Goal: Task Accomplishment & Management: Manage account settings

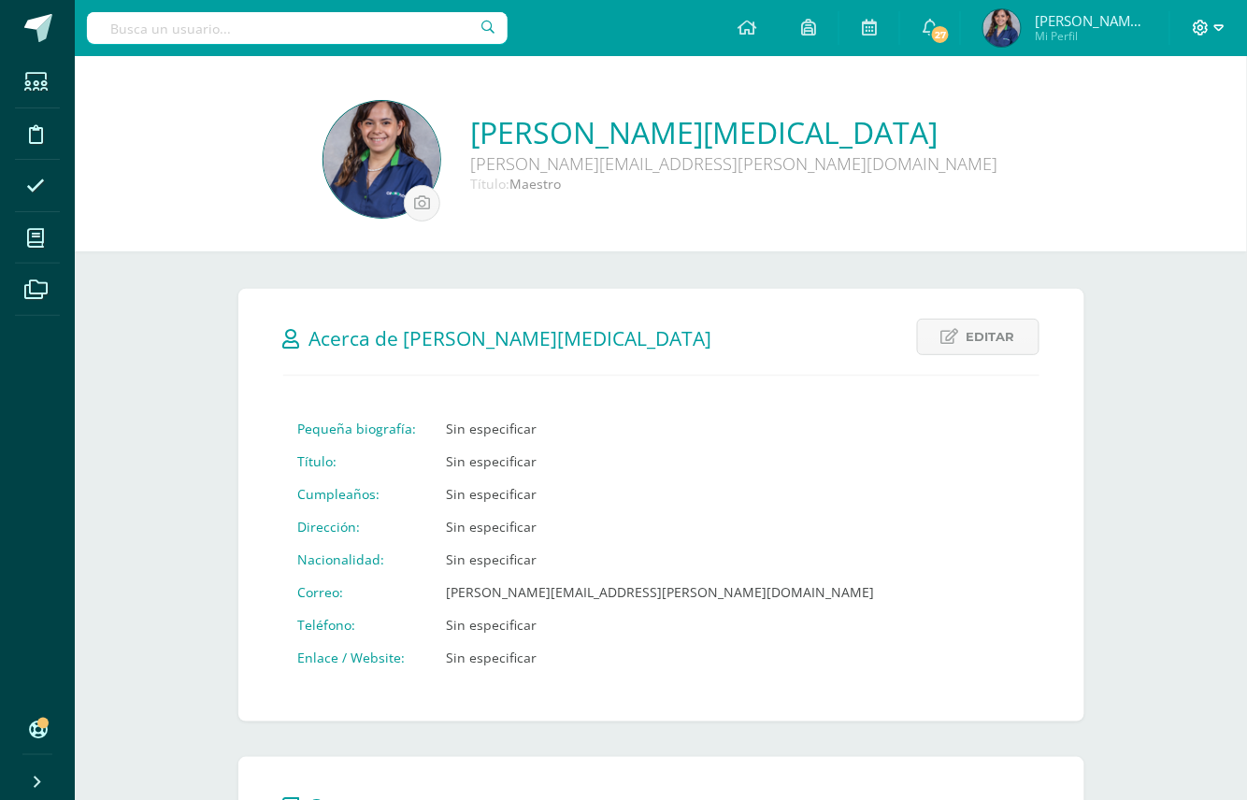
click at [1219, 27] on icon at bounding box center [1219, 28] width 10 height 17
click at [1118, 125] on link "Cerrar sesión" at bounding box center [1151, 127] width 148 height 27
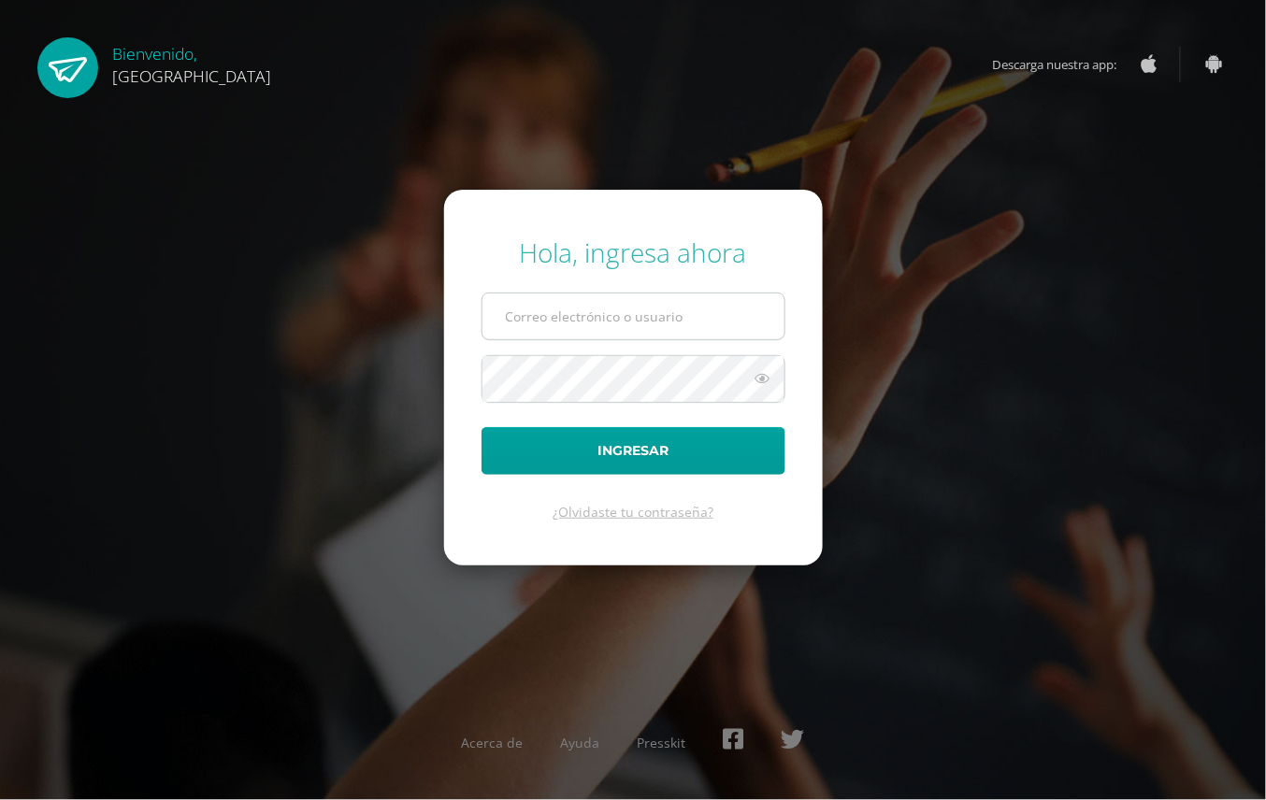
type input "2025941@colegiobelga.edu.gt"
drag, startPoint x: 551, startPoint y: 311, endPoint x: 513, endPoint y: 327, distance: 41.5
click at [513, 327] on input "2025941@colegiobelga.edu.gt" at bounding box center [633, 317] width 302 height 46
click at [559, 316] on input "[EMAIL_ADDRESS][DOMAIN_NAME]" at bounding box center [633, 317] width 302 height 46
click at [559, 316] on input "2025941@colegiobelga.edu.gt" at bounding box center [633, 317] width 302 height 46
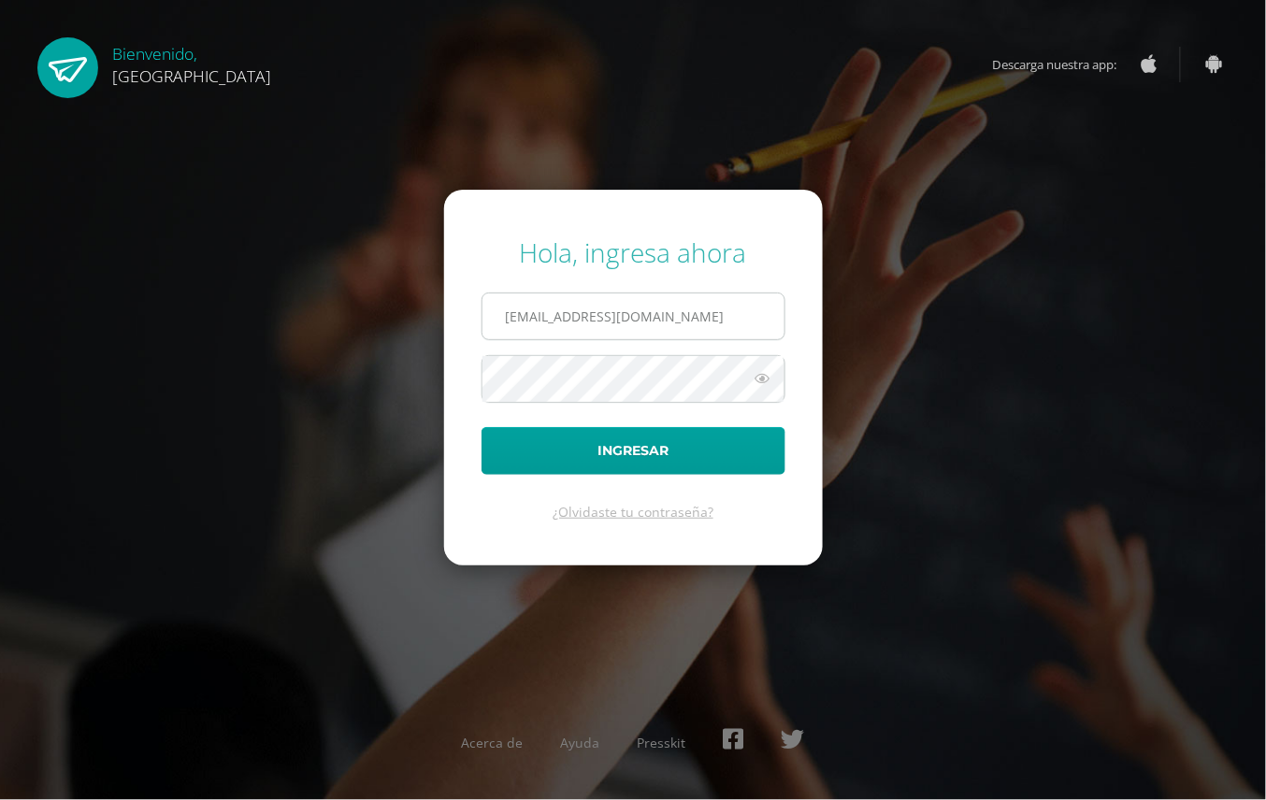
drag, startPoint x: 561, startPoint y: 320, endPoint x: 704, endPoint y: 308, distance: 143.5
click at [704, 308] on input "2025941@colegiobelga.edu.gt" at bounding box center [633, 317] width 302 height 46
click at [495, 337] on input "2025941@colegiobelga.edu.gt" at bounding box center [633, 317] width 302 height 46
click at [233, 319] on div "Hola, ingresa ahora 2025941@colegiobelga.edu.gt Ingresar ¿Olvidaste tu contrase…" at bounding box center [633, 400] width 1206 height 361
click at [771, 379] on icon at bounding box center [763, 378] width 24 height 22
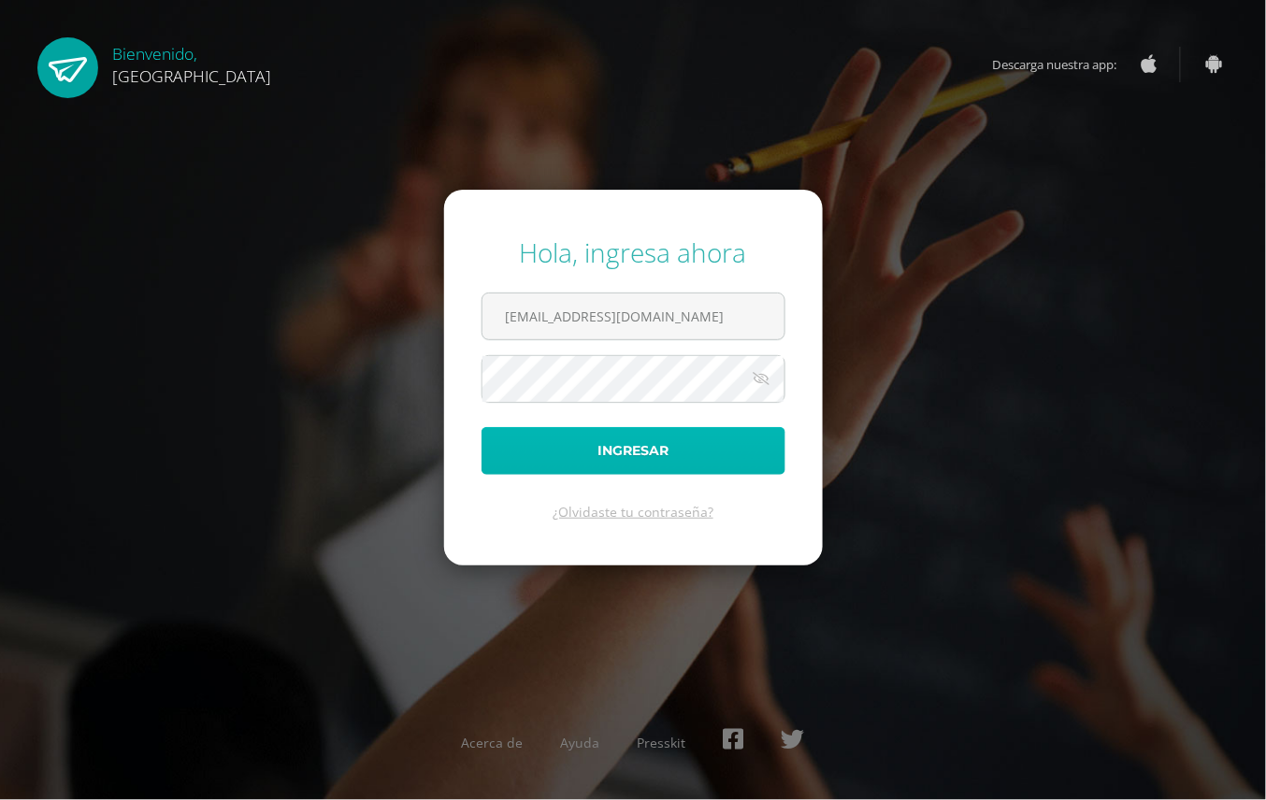
click at [591, 464] on button "Ingresar" at bounding box center [633, 451] width 304 height 48
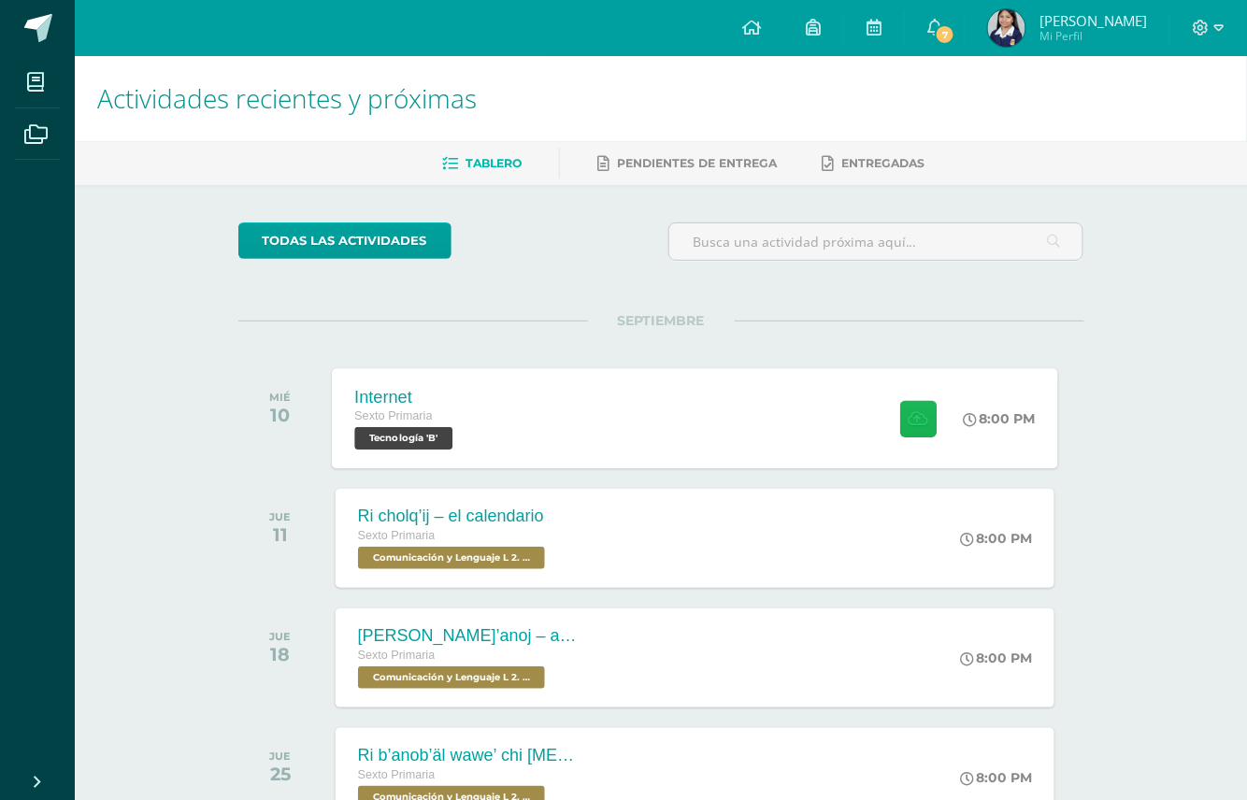
click at [922, 428] on button at bounding box center [918, 418] width 36 height 36
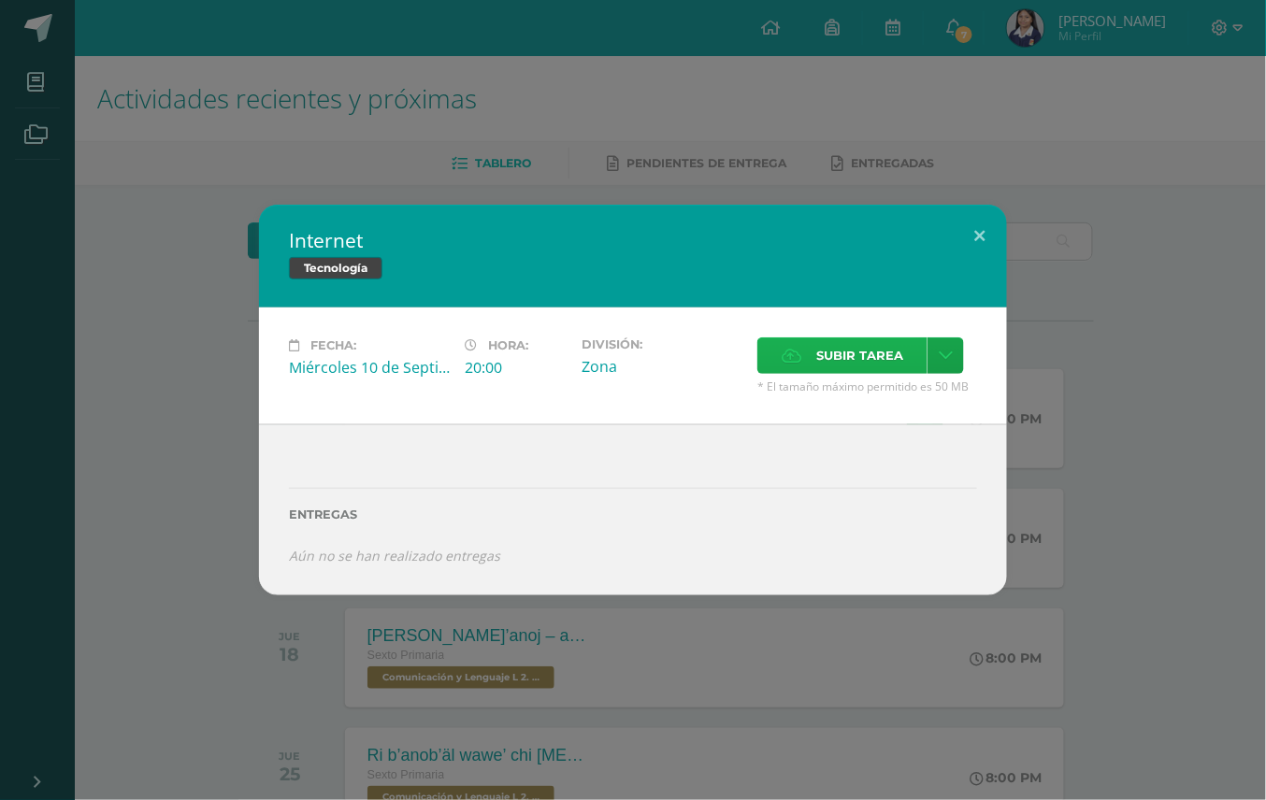
click at [868, 340] on span "Subir tarea" at bounding box center [859, 355] width 87 height 35
click at [0, 0] on input "Subir tarea" at bounding box center [0, 0] width 0 height 0
click at [846, 348] on span "Subir tarea" at bounding box center [859, 355] width 87 height 35
click at [0, 0] on input "Subir tarea" at bounding box center [0, 0] width 0 height 0
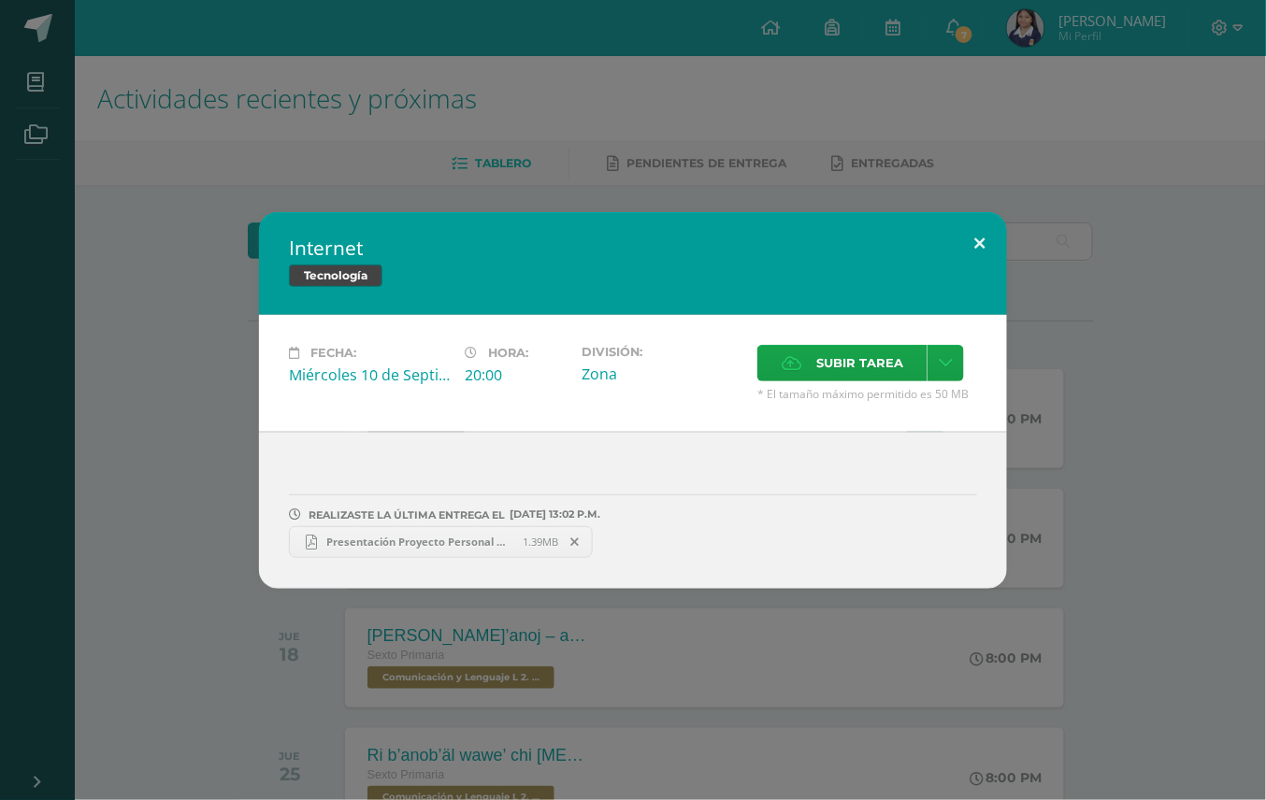
click at [993, 234] on button at bounding box center [979, 244] width 53 height 64
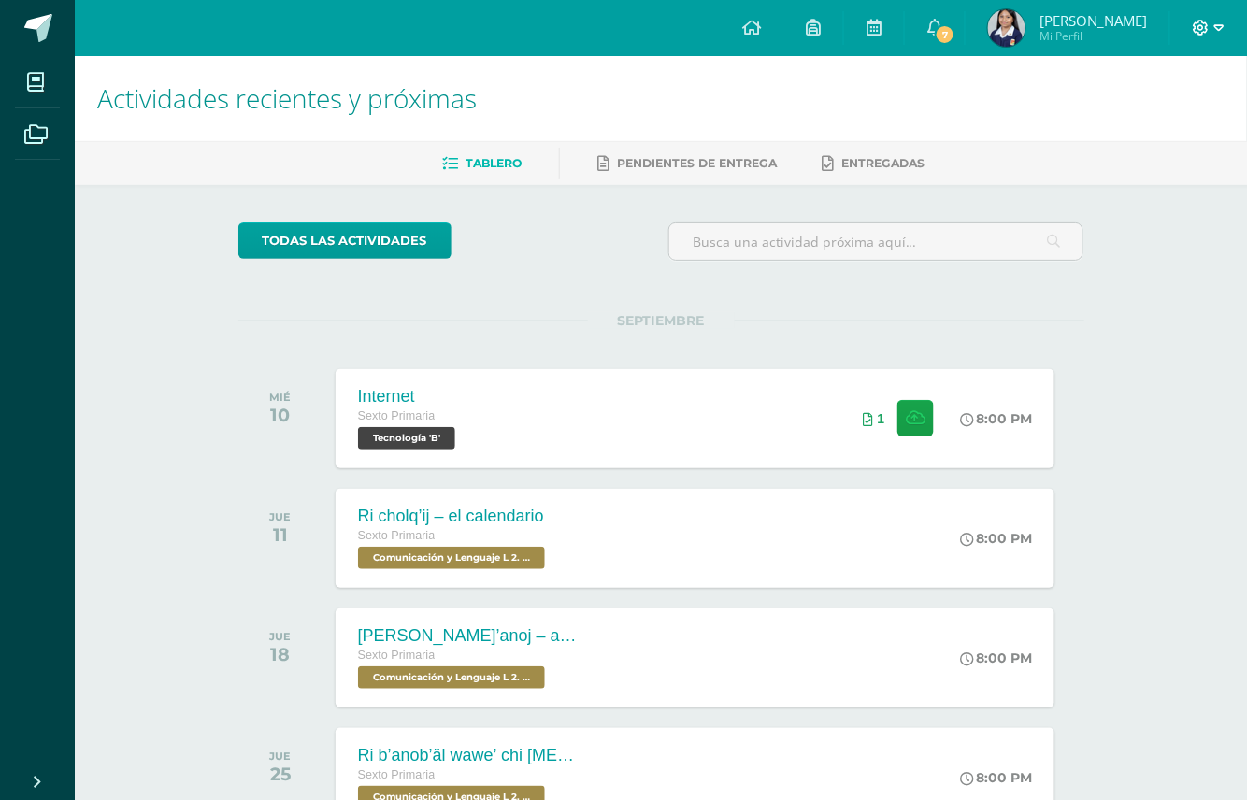
click at [1219, 37] on span at bounding box center [1209, 28] width 32 height 21
click at [376, 1] on div "Configuración Cerrar sesión María Camila Mi Perfil 7 7 Avisos 7 avisos sin leer…" at bounding box center [661, 28] width 1172 height 56
click at [1196, 28] on icon at bounding box center [1202, 28] width 16 height 16
click at [1186, 136] on link "Cerrar sesión" at bounding box center [1151, 127] width 148 height 27
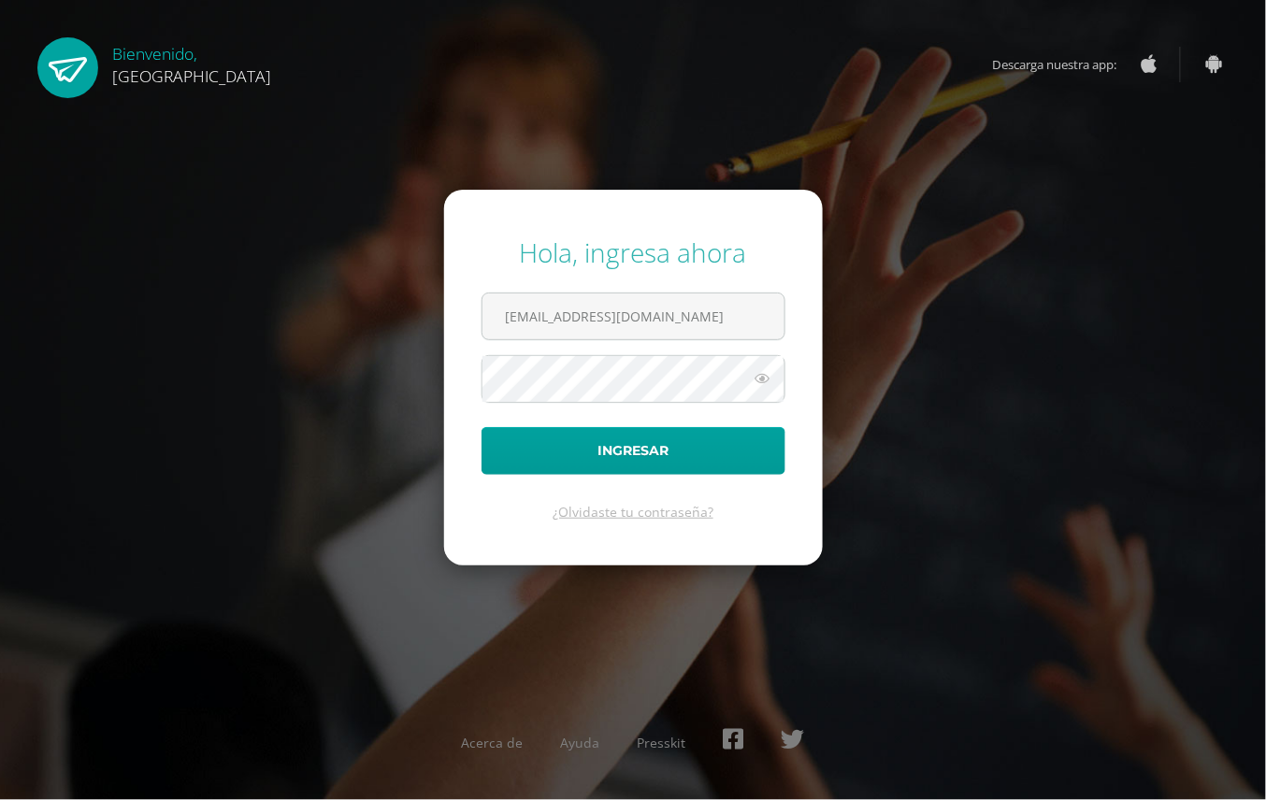
drag, startPoint x: 555, startPoint y: 314, endPoint x: 419, endPoint y: 340, distance: 139.0
click at [419, 340] on div "Hola, ingresa ahora 2025941@colegiobelga.edu.gt Ingresar ¿Olvidaste tu contrase…" at bounding box center [633, 400] width 1206 height 361
type input "marta.gron@colegiobelga.edu.gt"
click at [481, 427] on button "Ingresar" at bounding box center [633, 451] width 304 height 48
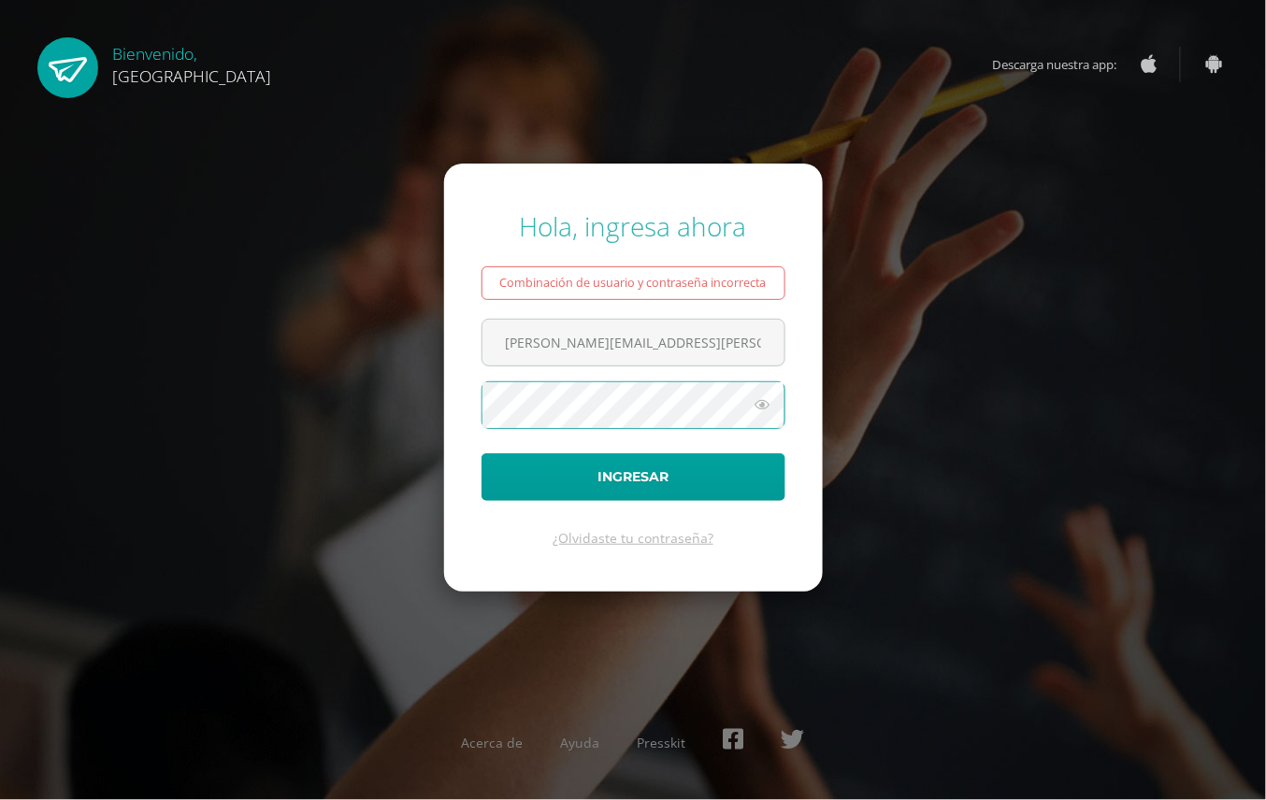
click at [481, 453] on button "Ingresar" at bounding box center [633, 477] width 304 height 48
click at [555, 340] on input "[PERSON_NAME][EMAIL_ADDRESS][PERSON_NAME][DOMAIN_NAME]" at bounding box center [633, 343] width 302 height 46
type input "[PERSON_NAME][EMAIL_ADDRESS][PERSON_NAME][DOMAIN_NAME]"
click at [481, 453] on button "Ingresar" at bounding box center [633, 477] width 304 height 48
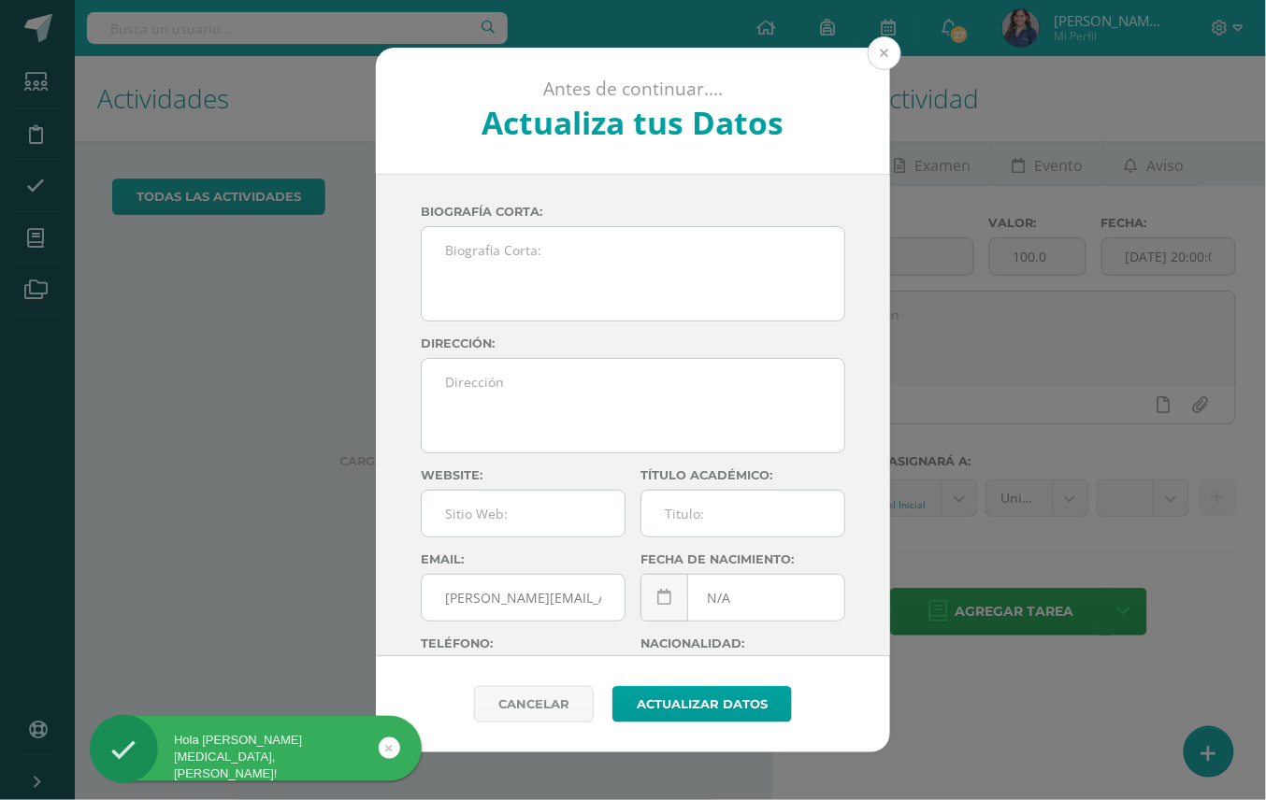
click at [876, 54] on button at bounding box center [884, 53] width 34 height 34
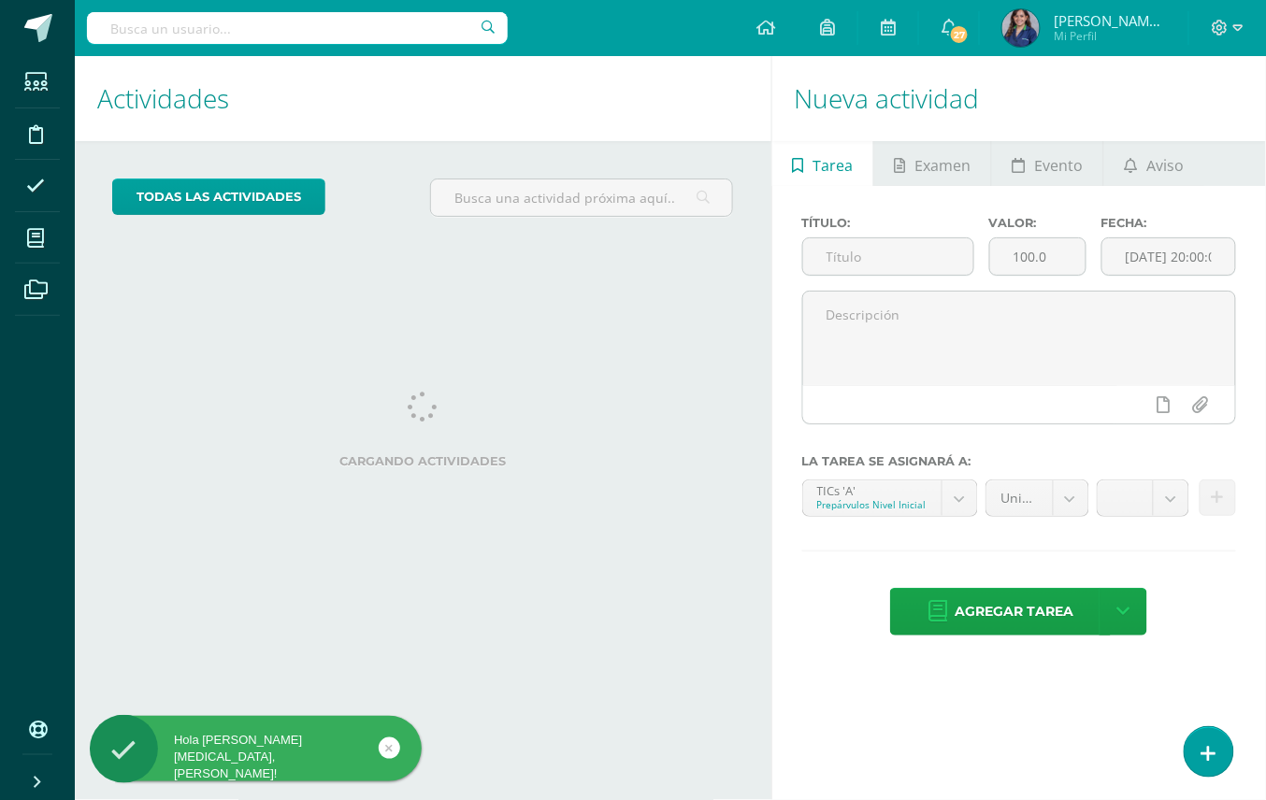
click at [1085, 45] on span "Marta María Girón Quilo Mi Perfil" at bounding box center [1083, 27] width 171 height 37
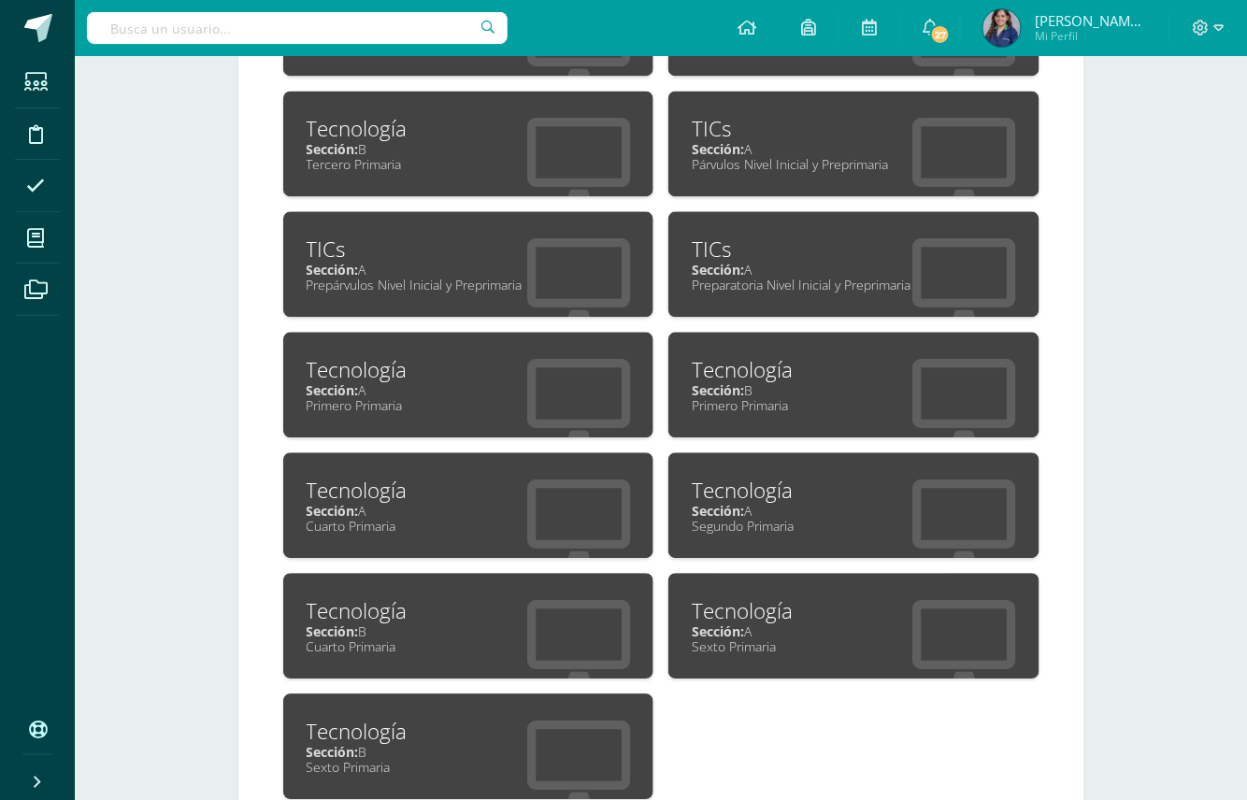
scroll to position [1037, 0]
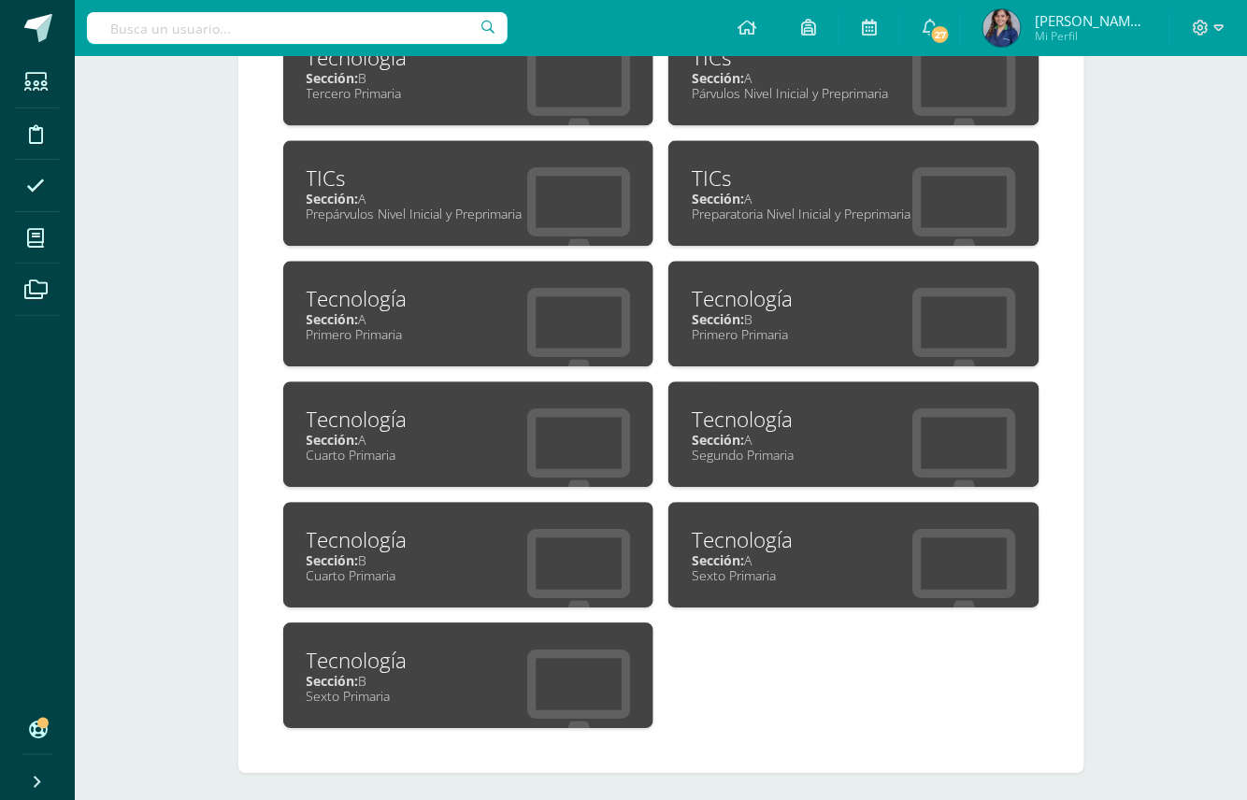
click at [492, 431] on div "Sección: A" at bounding box center [469, 440] width 324 height 18
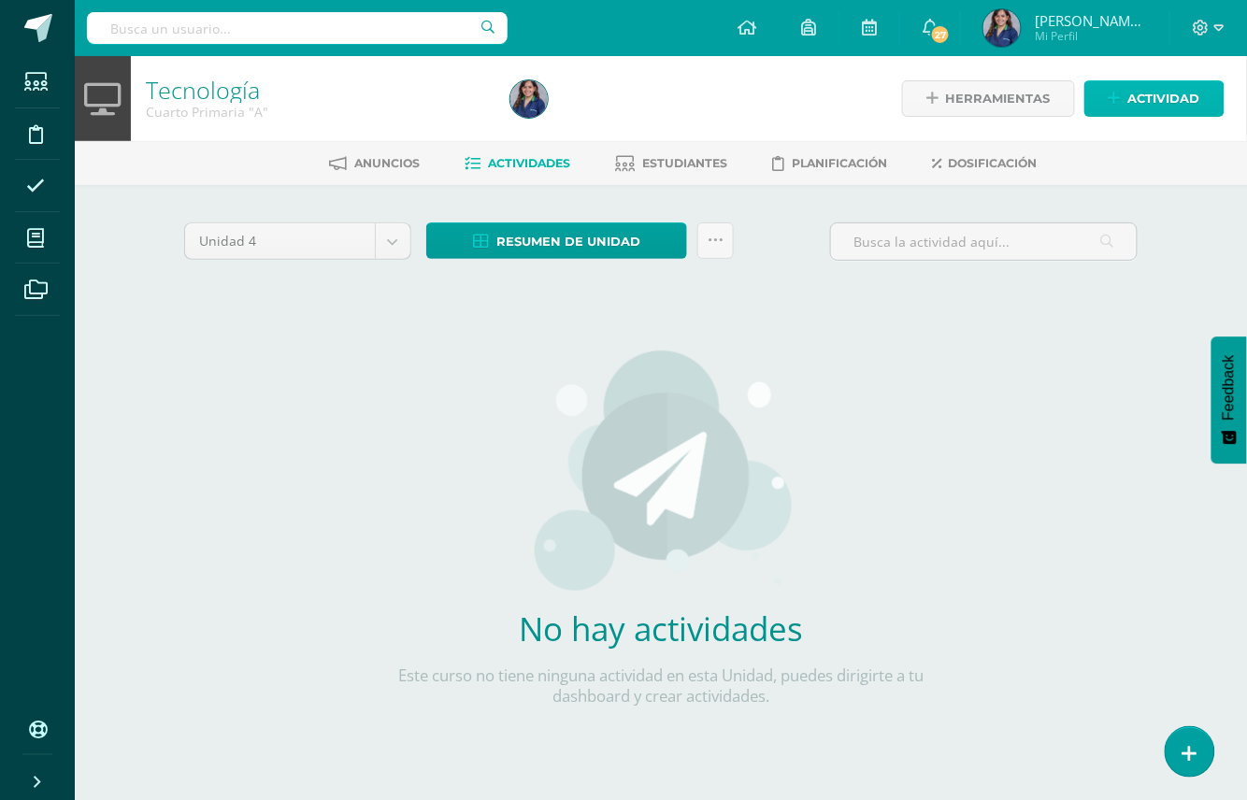
click at [1085, 98] on link "Actividad" at bounding box center [1154, 98] width 140 height 36
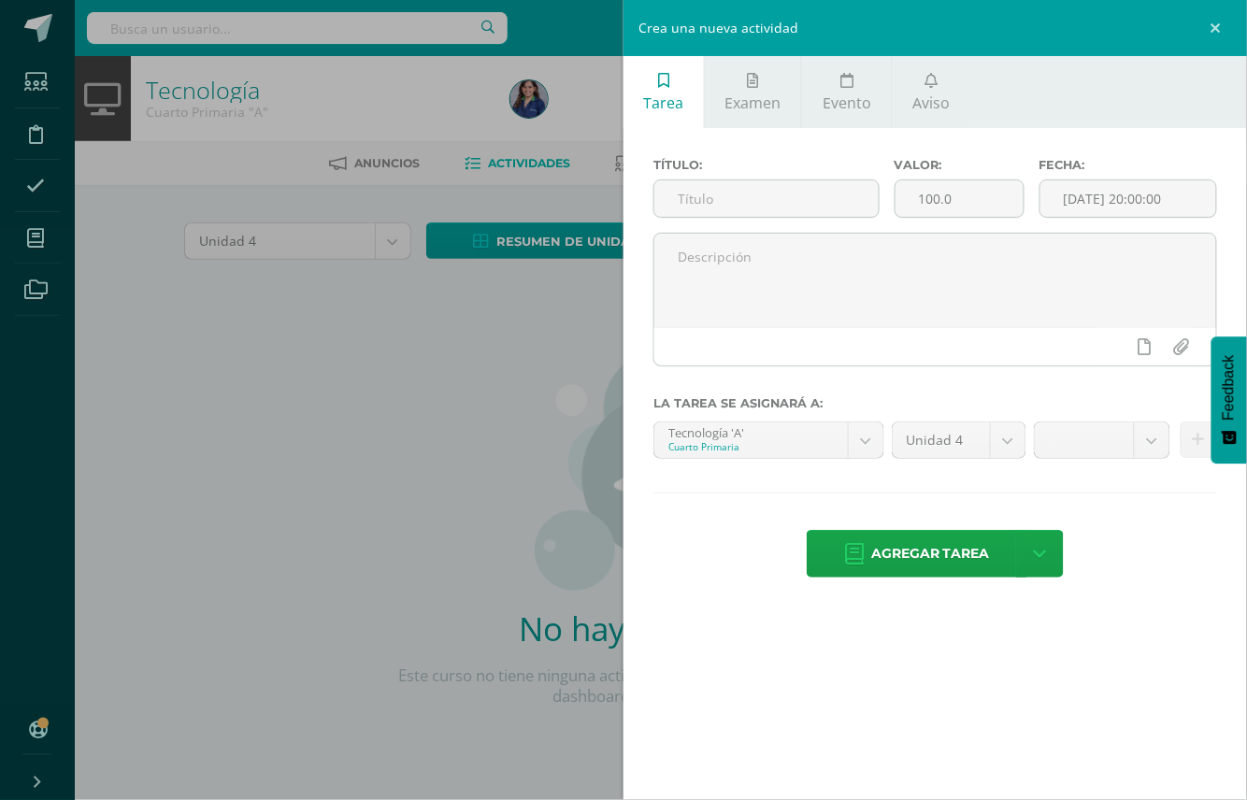
click at [745, 221] on div "Título:" at bounding box center [766, 195] width 241 height 75
click at [745, 210] on input "text" at bounding box center [766, 198] width 224 height 36
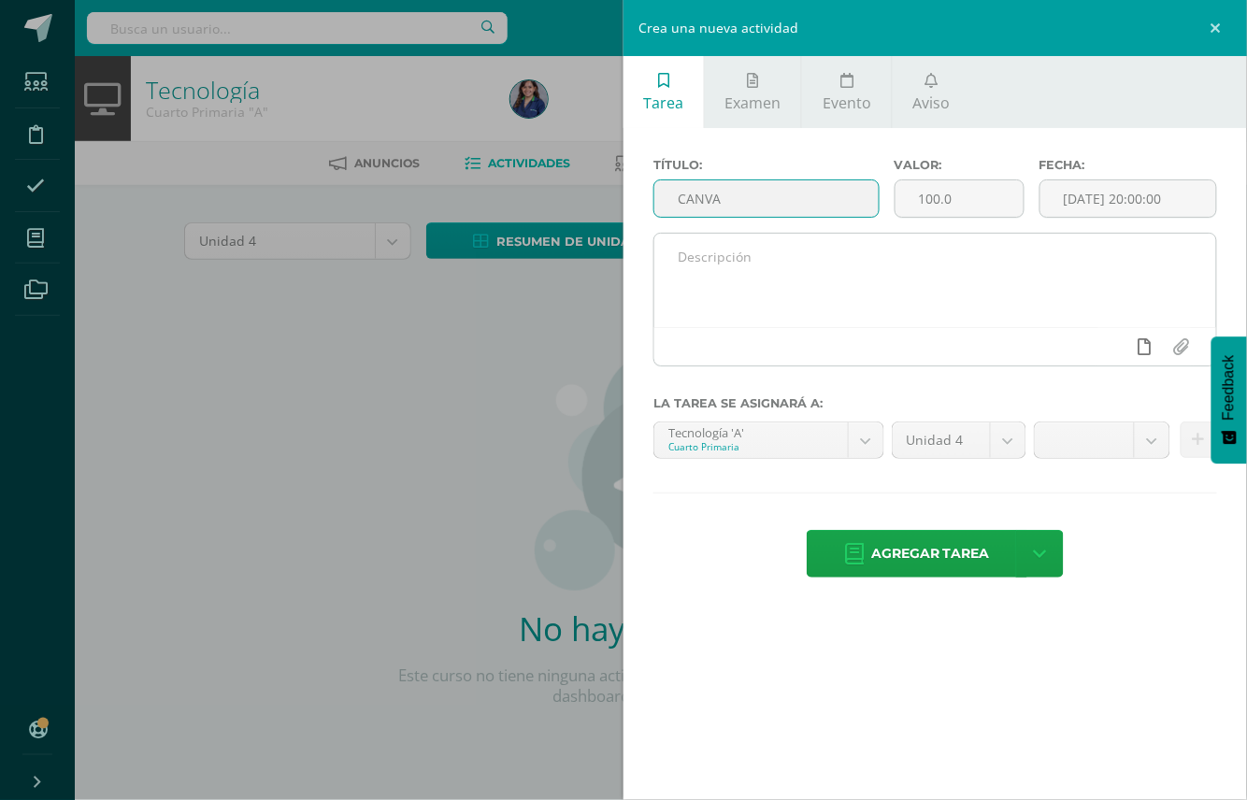
type input "CANVA"
click at [1140, 345] on icon at bounding box center [1145, 346] width 13 height 17
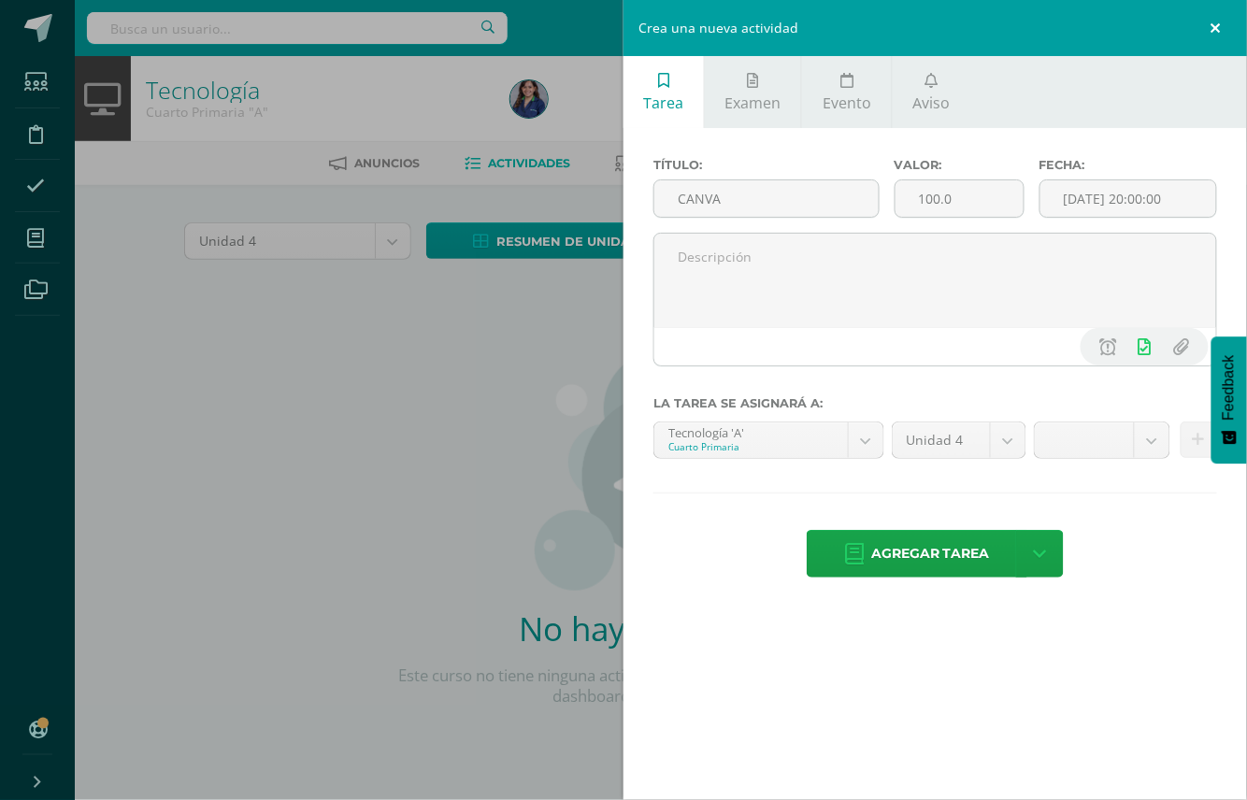
click at [1211, 19] on link at bounding box center [1219, 28] width 56 height 56
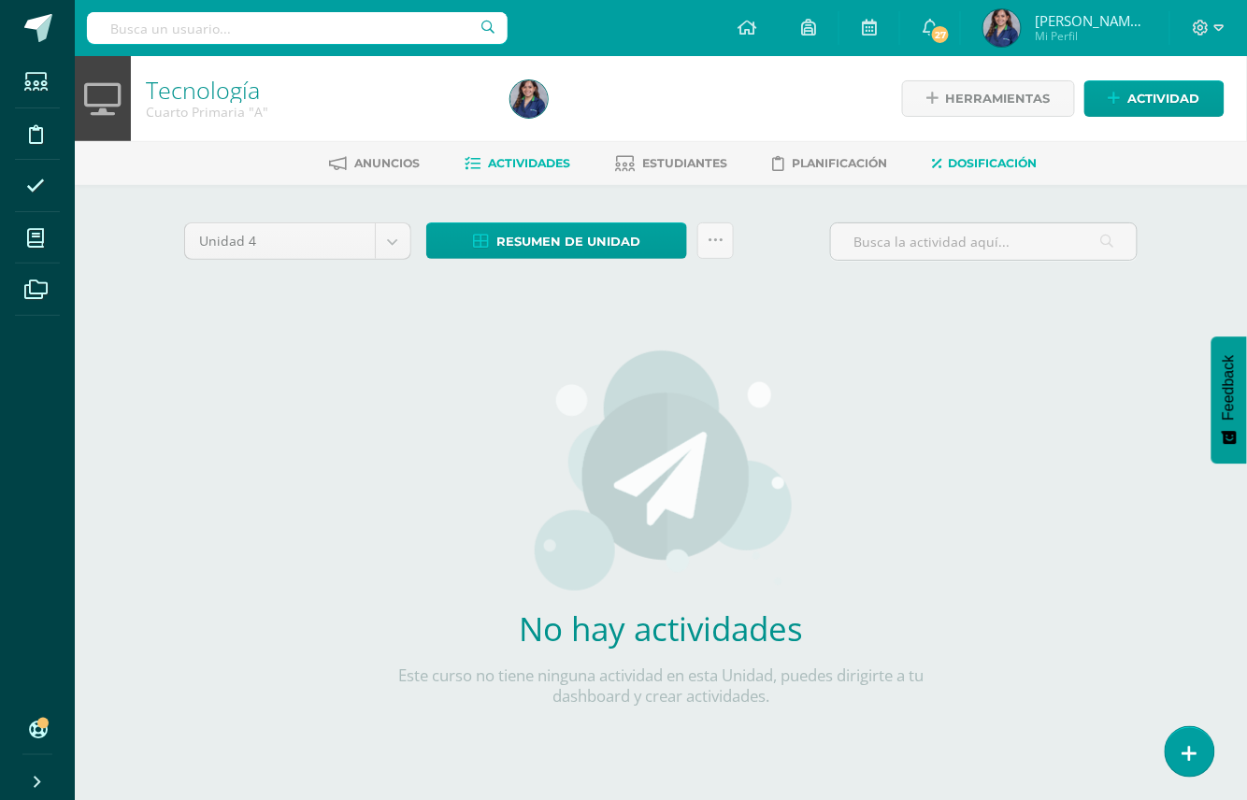
click at [1030, 151] on link "Dosificación" at bounding box center [985, 164] width 106 height 30
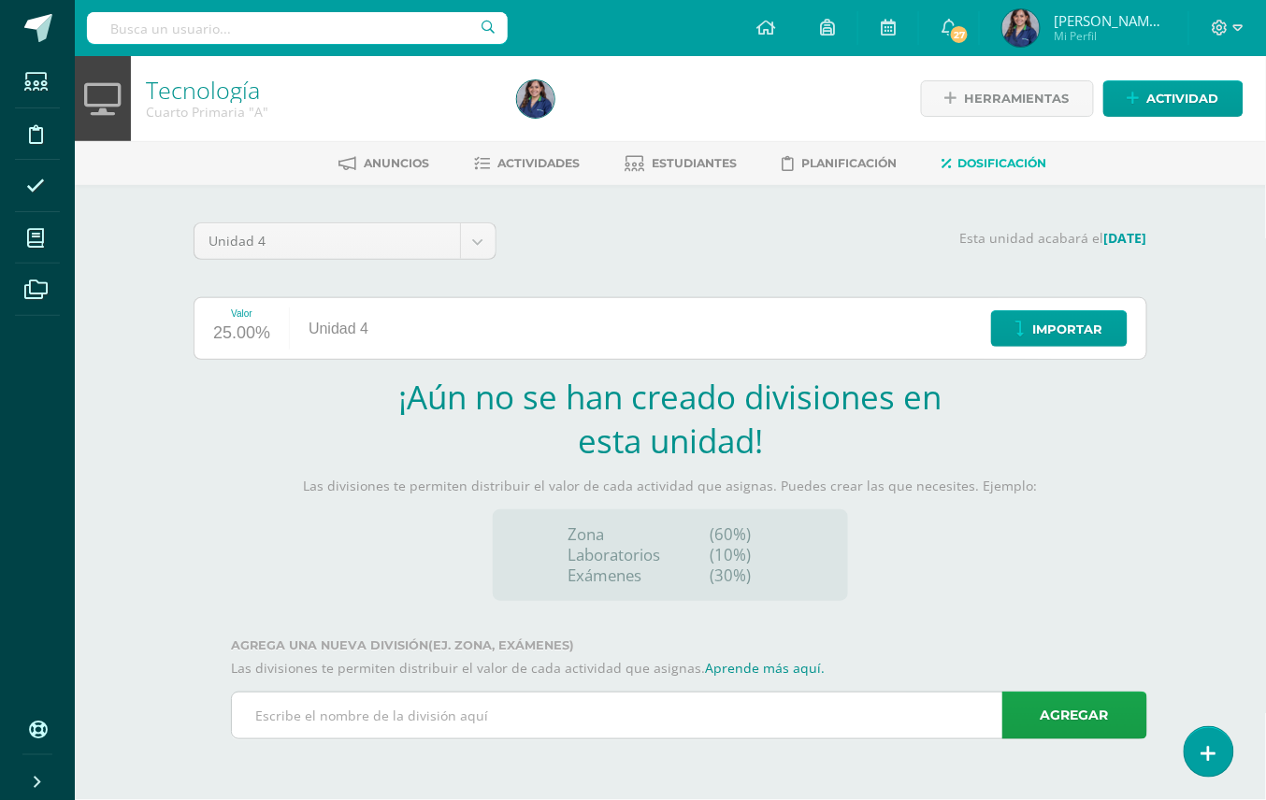
click at [577, 739] on div "Agregar" at bounding box center [689, 716] width 916 height 48
click at [623, 723] on input "text" at bounding box center [689, 716] width 914 height 46
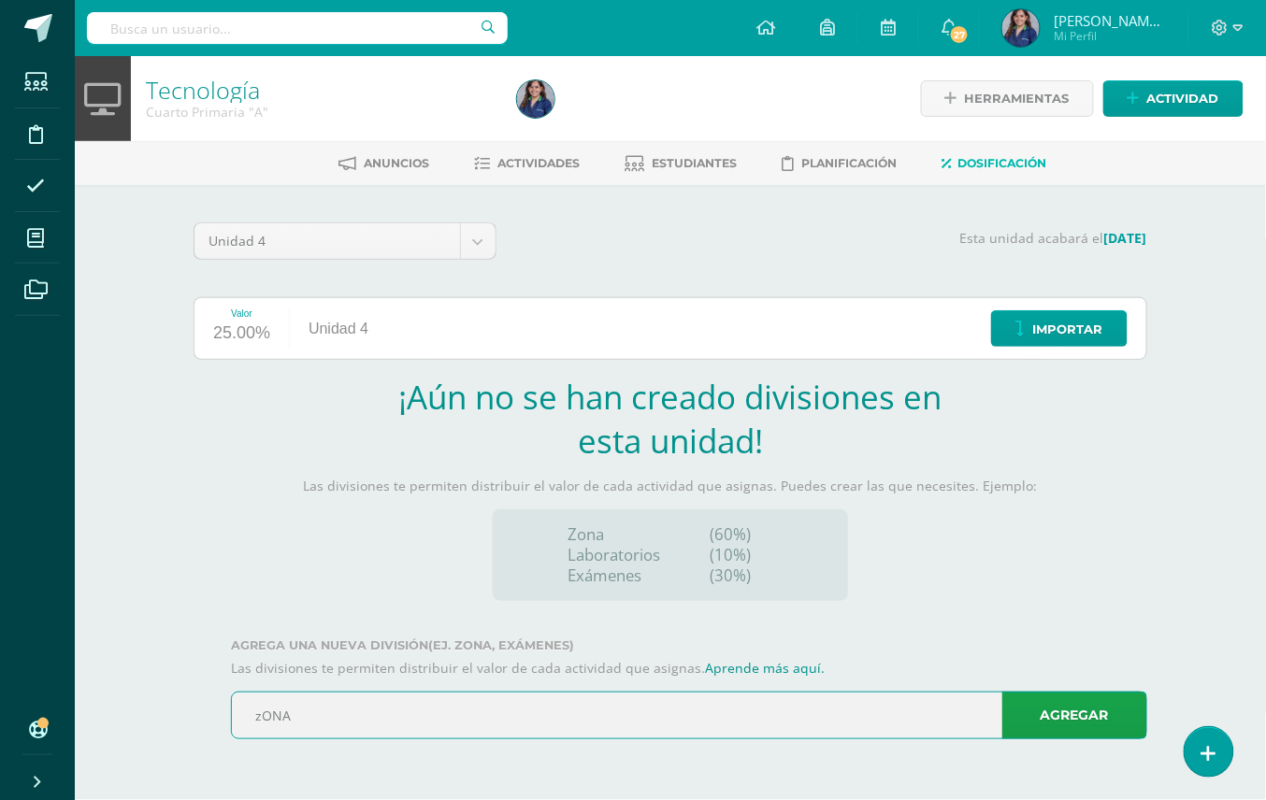
type input "zONA"
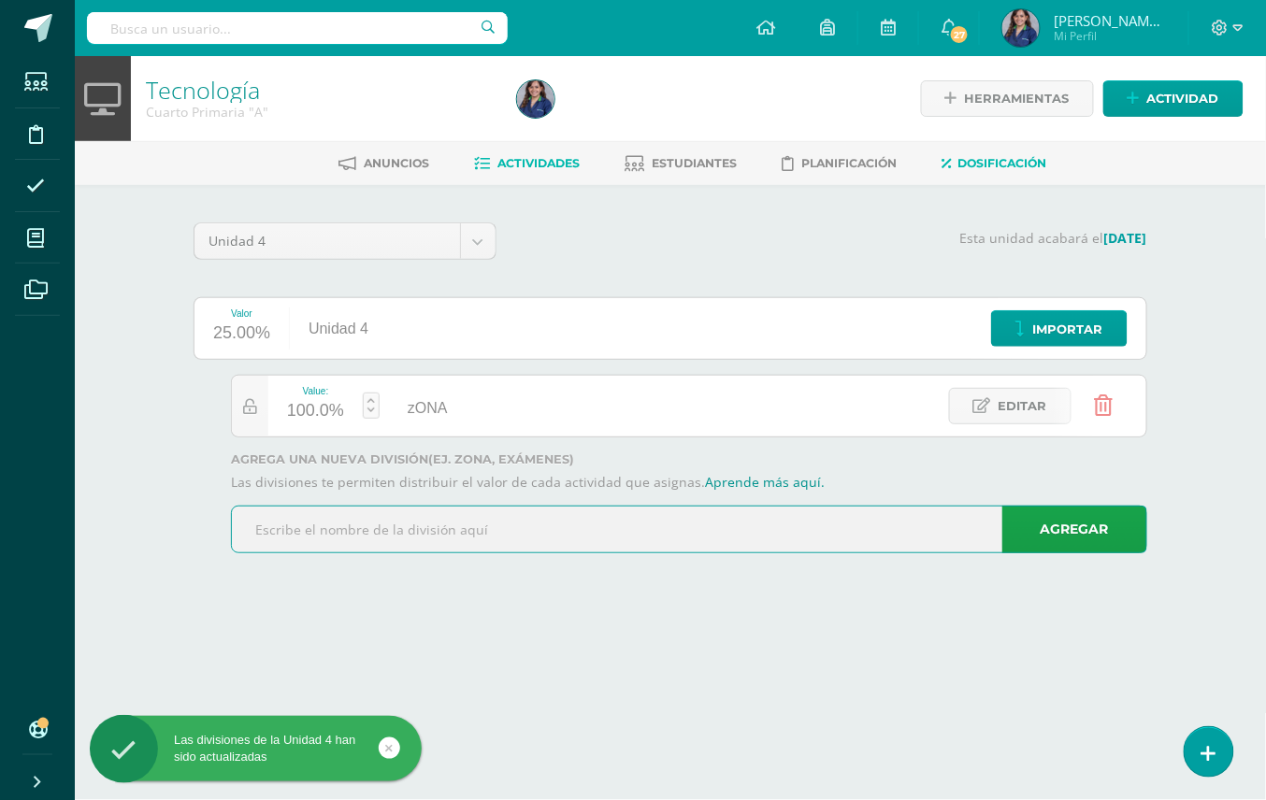
click at [474, 161] on icon at bounding box center [482, 164] width 16 height 16
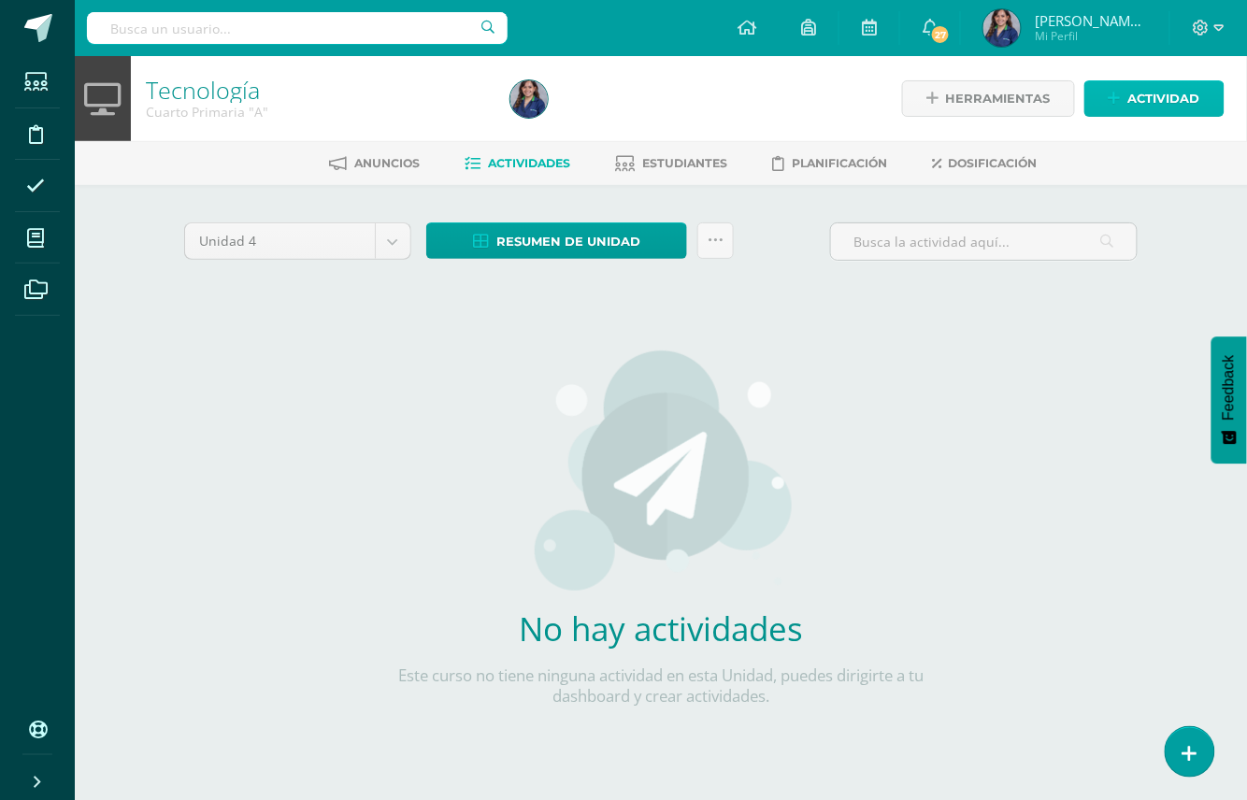
click at [1167, 81] on span "Actividad" at bounding box center [1164, 98] width 72 height 35
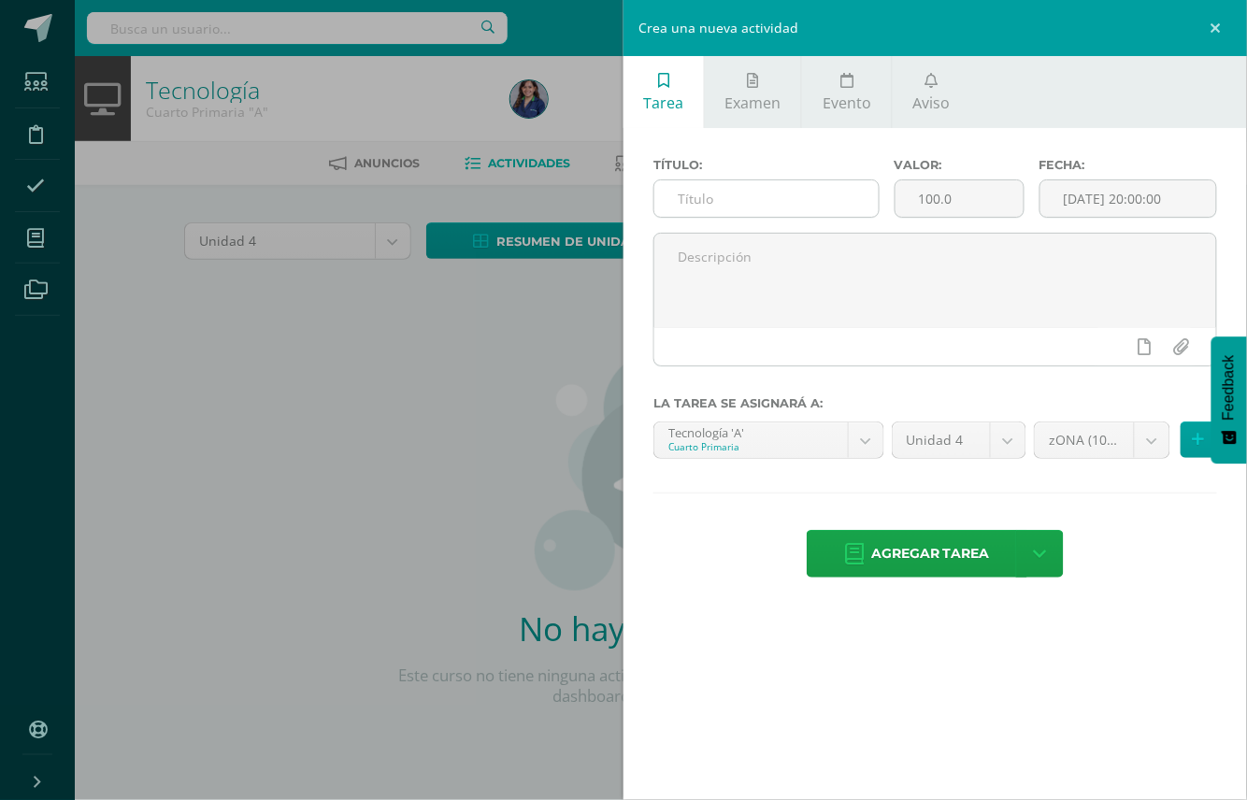
click at [682, 188] on input "text" at bounding box center [766, 198] width 224 height 36
drag, startPoint x: 790, startPoint y: 199, endPoint x: 5, endPoint y: 269, distance: 788.3
click at [5, 269] on div "Crea una nueva actividad Tarea Examen Evento Aviso Título: cANVA Valor: 100.0 F…" at bounding box center [623, 400] width 1247 height 800
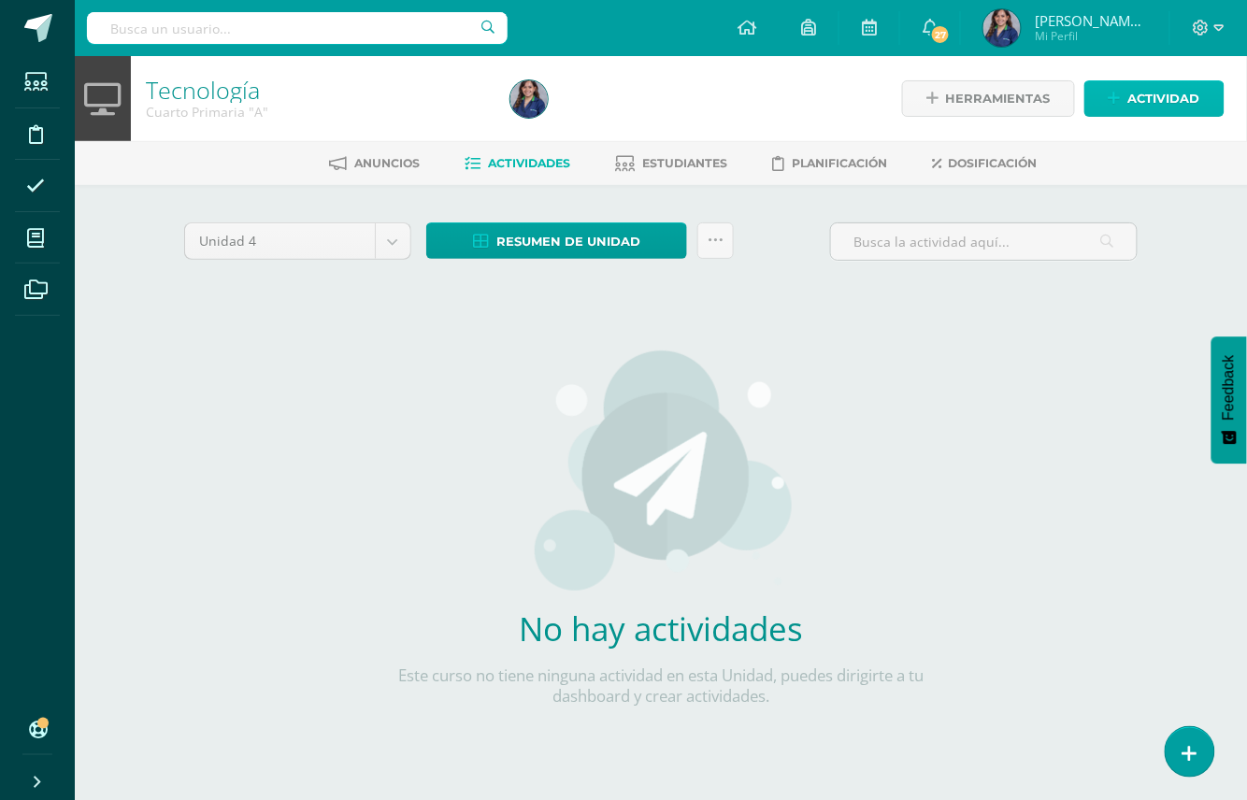
click at [1186, 82] on span "Actividad" at bounding box center [1164, 98] width 72 height 35
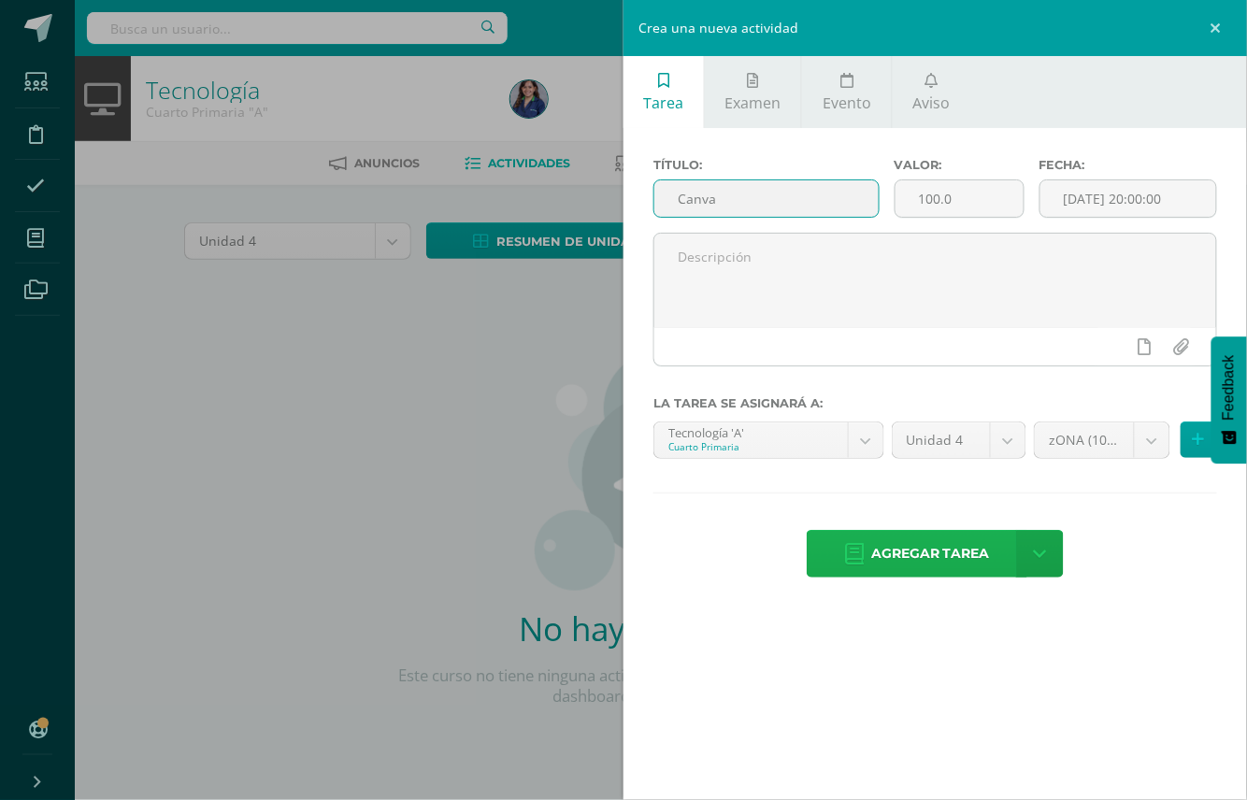
type input "Canva"
click at [903, 539] on span "Agregar tarea" at bounding box center [930, 554] width 119 height 46
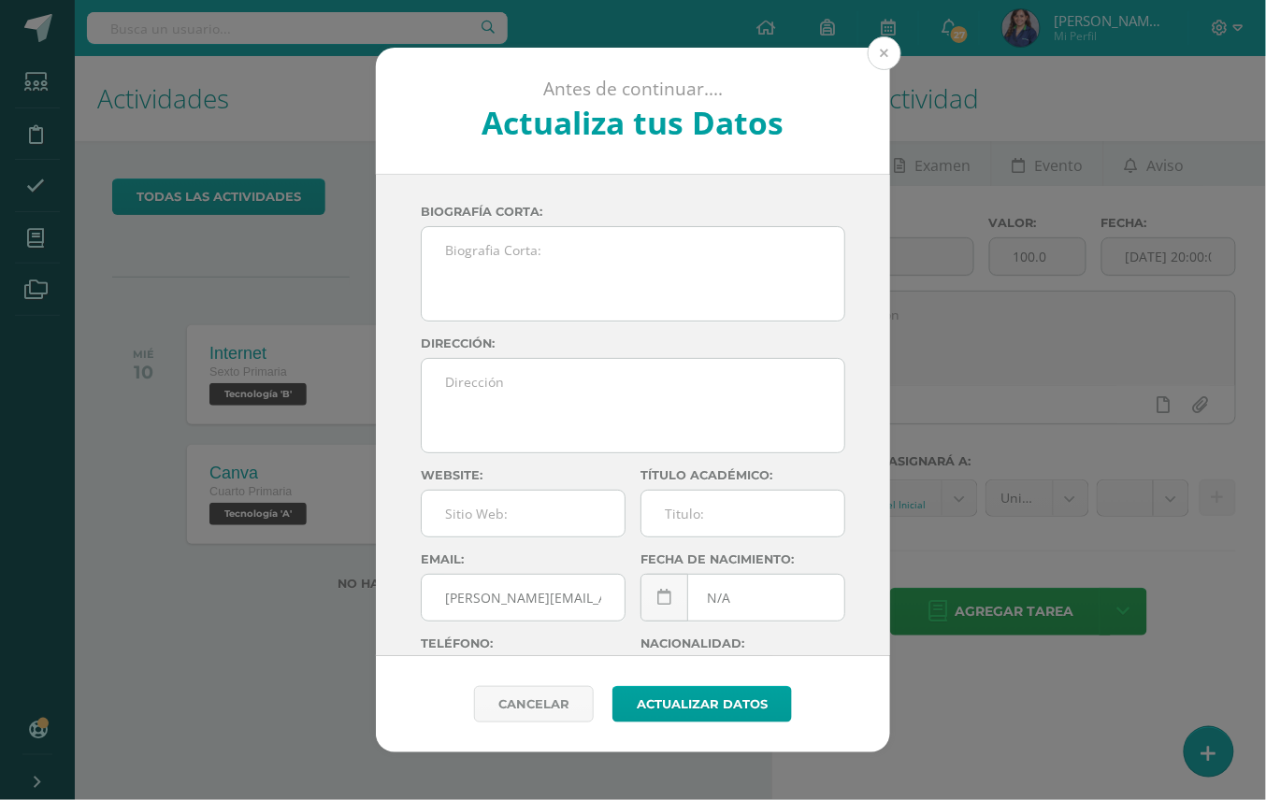
click at [880, 53] on button at bounding box center [884, 53] width 34 height 34
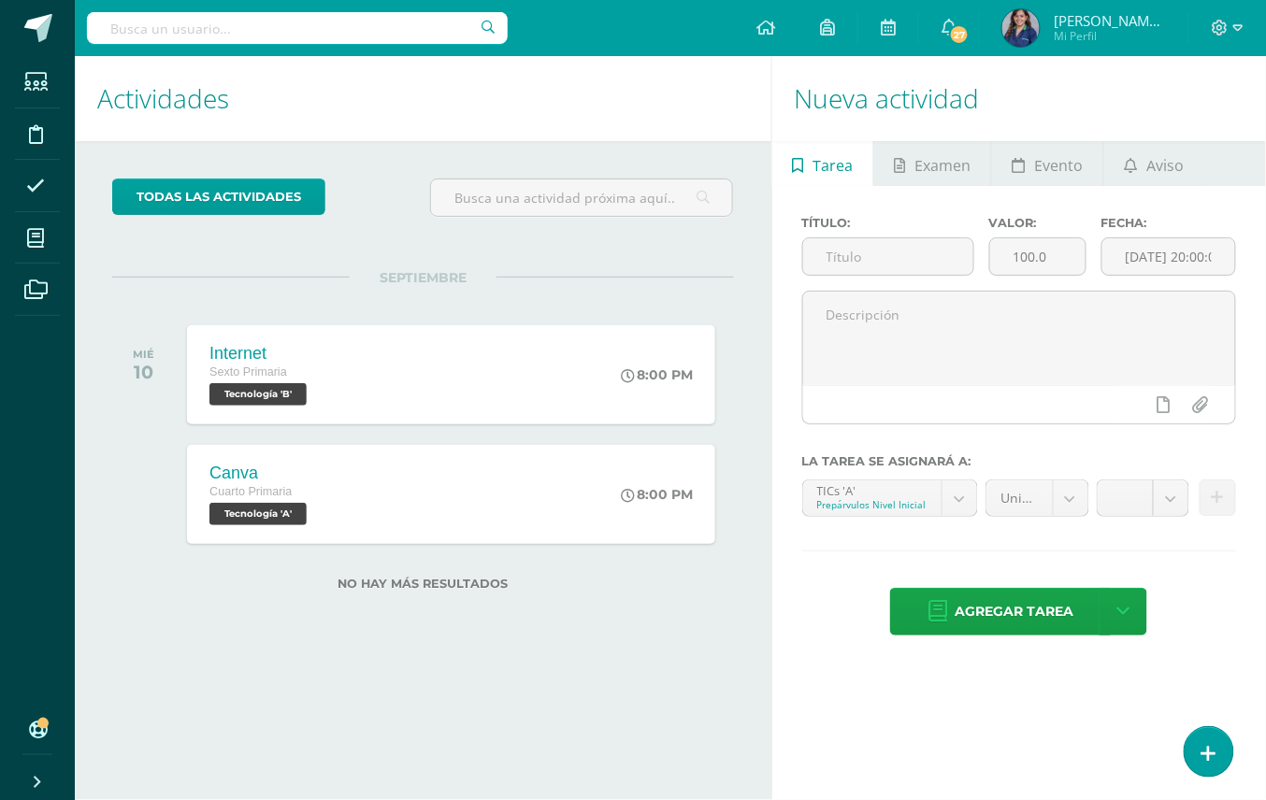
click at [1096, 15] on span "[PERSON_NAME][MEDICAL_DATA]" at bounding box center [1109, 20] width 112 height 19
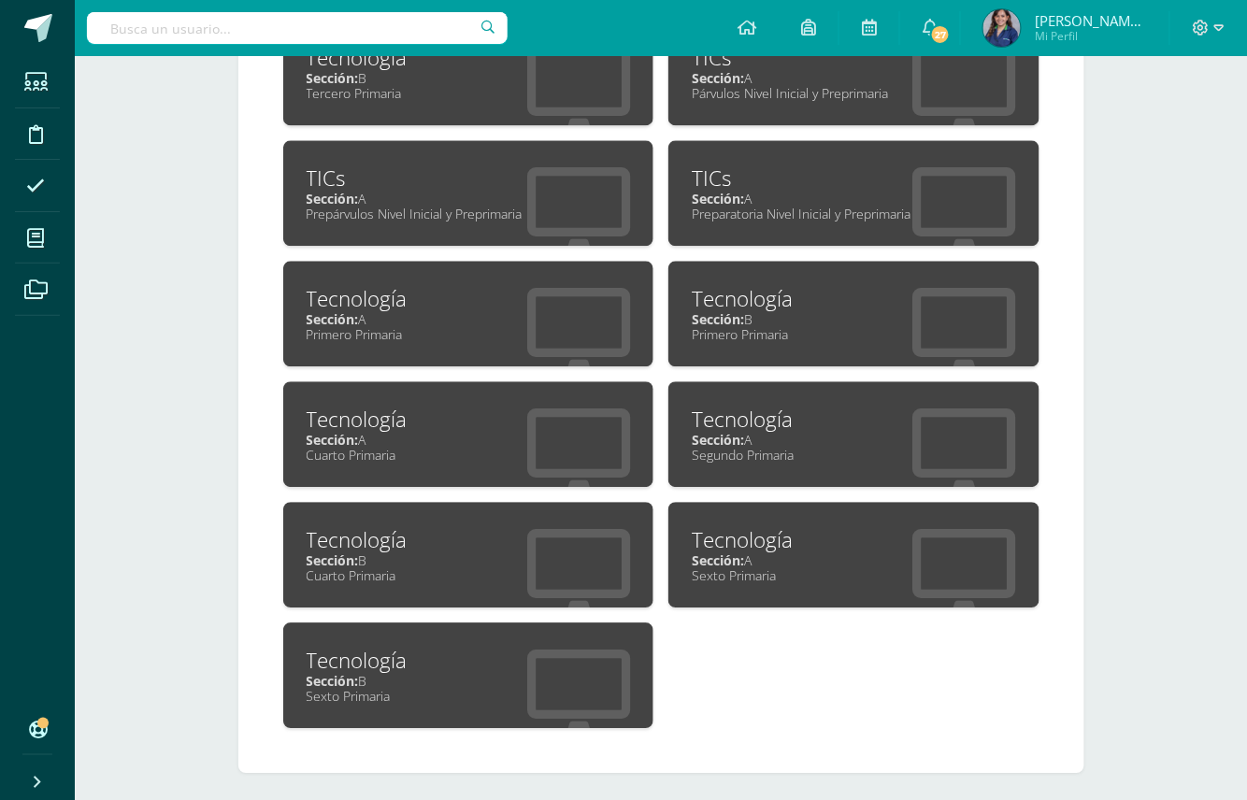
click at [558, 446] on div "Cuarto Primaria" at bounding box center [469, 455] width 324 height 18
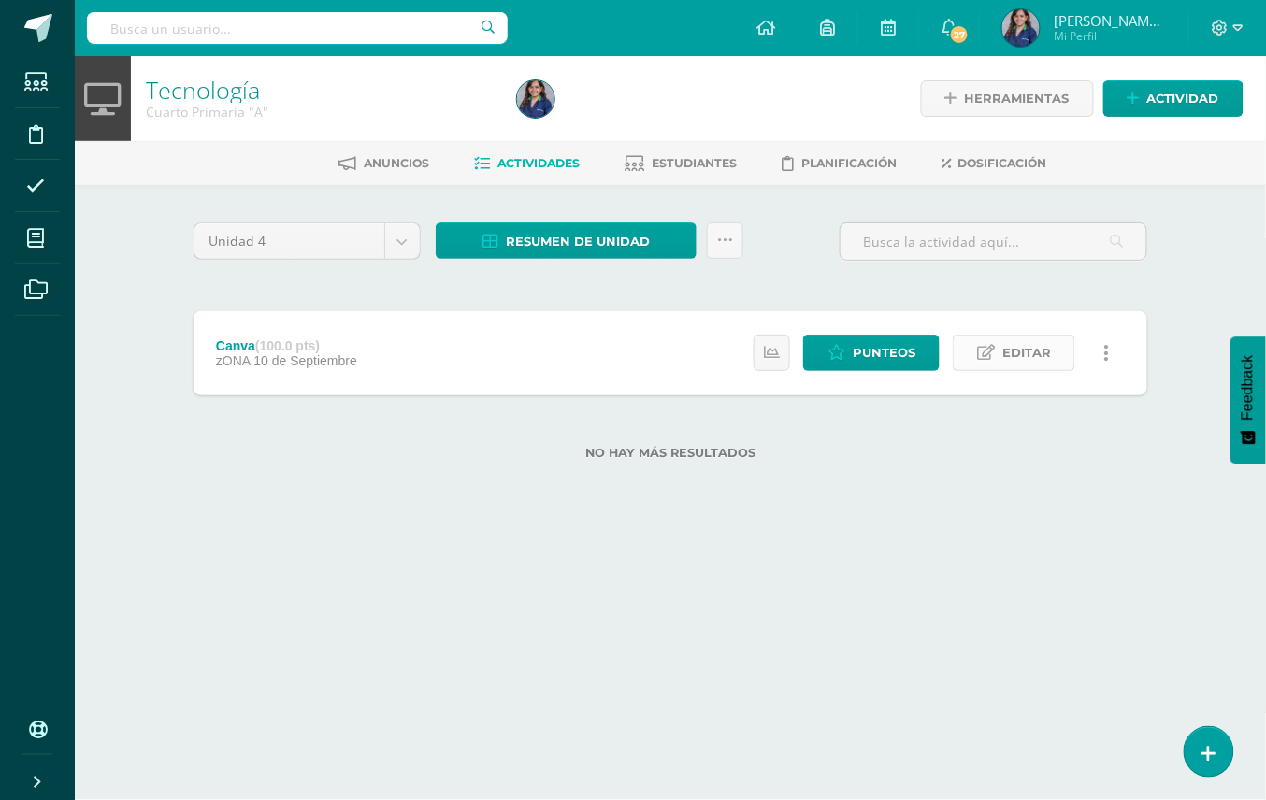
click at [985, 351] on icon at bounding box center [986, 353] width 18 height 16
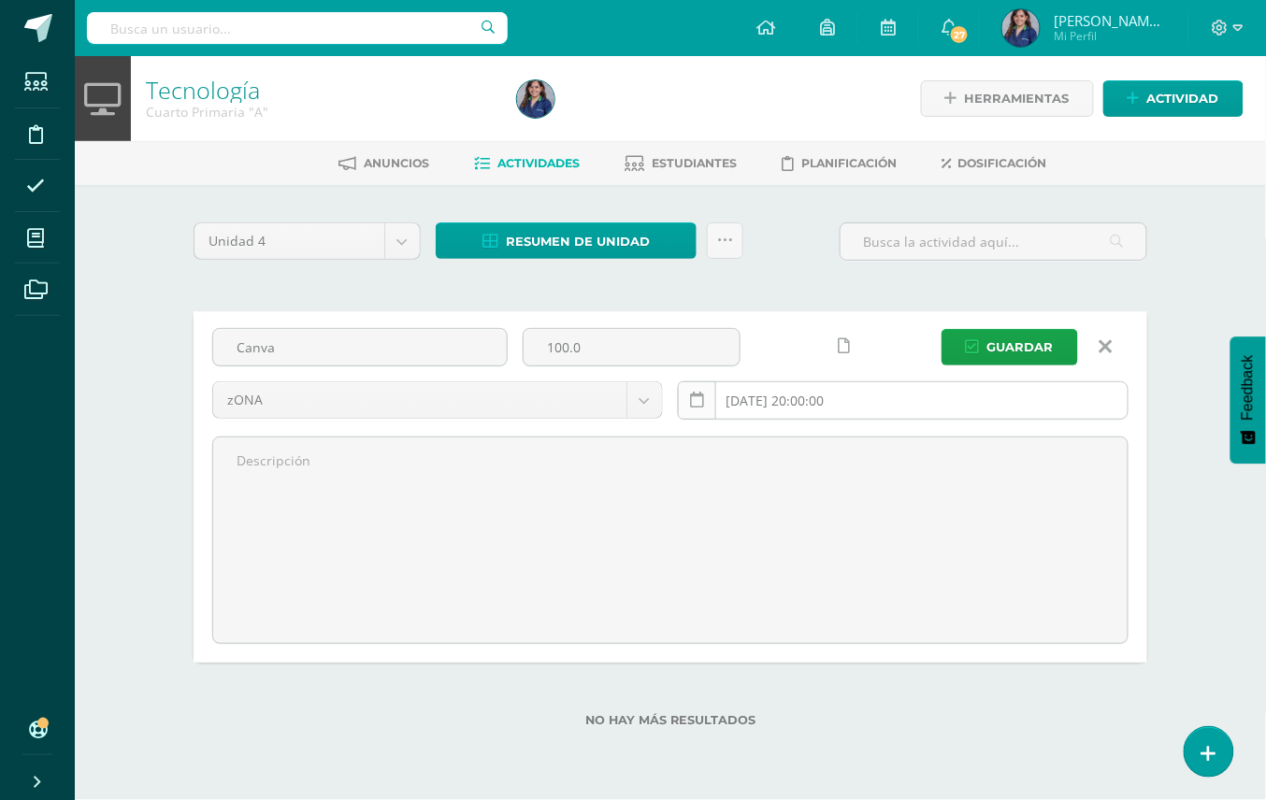
click at [689, 397] on link at bounding box center [697, 400] width 38 height 38
click at [712, 415] on link at bounding box center [697, 400] width 38 height 38
click at [809, 408] on input "[DATE] 20:00:00" at bounding box center [903, 400] width 449 height 36
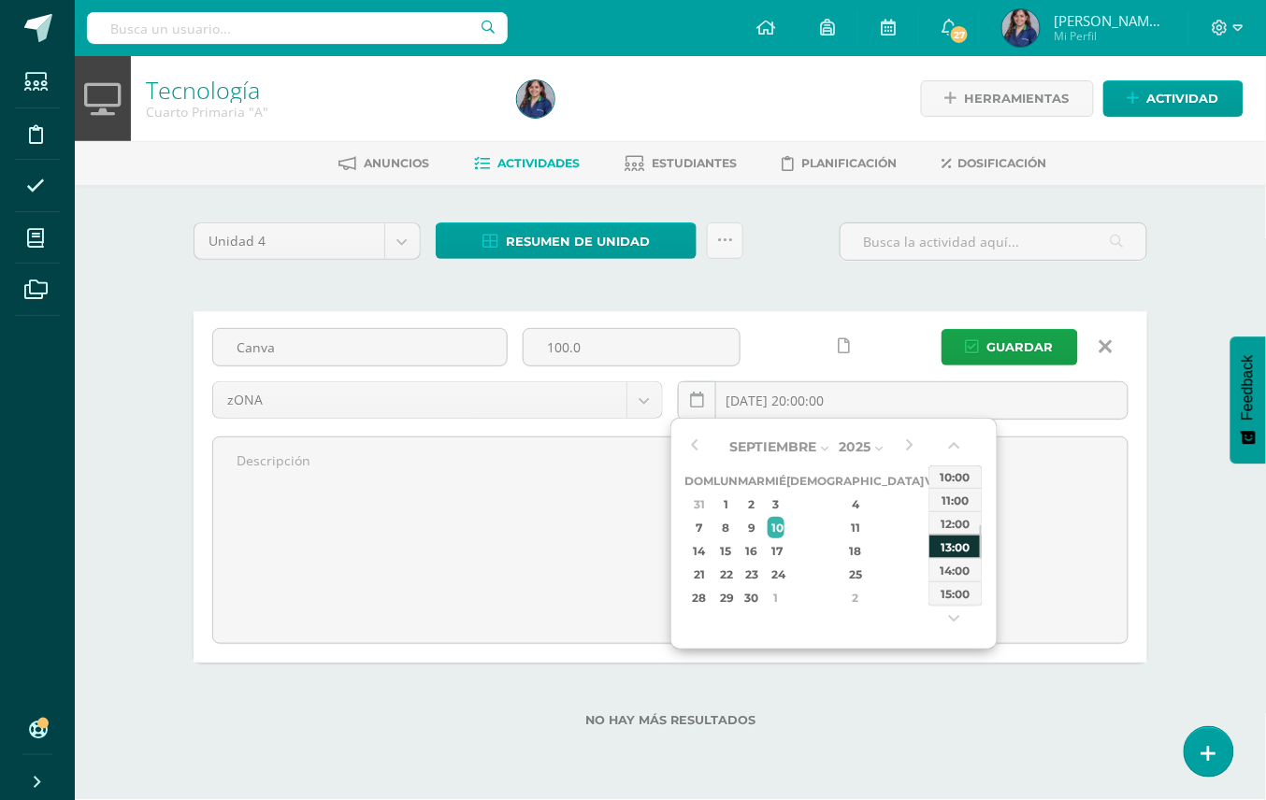
click at [957, 555] on div "13:00" at bounding box center [955, 546] width 52 height 23
type input "2025-09-10 13:00"
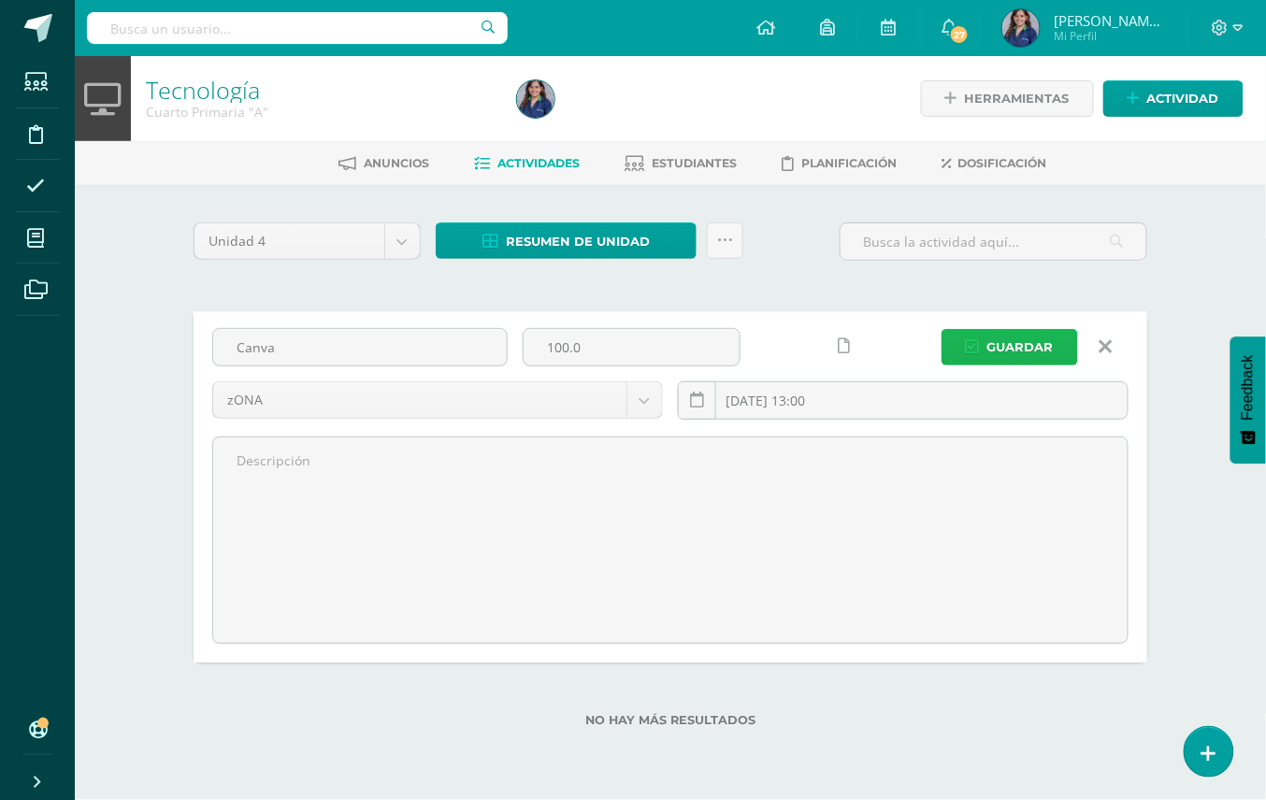
click at [995, 359] on span "Guardar" at bounding box center [1020, 347] width 66 height 35
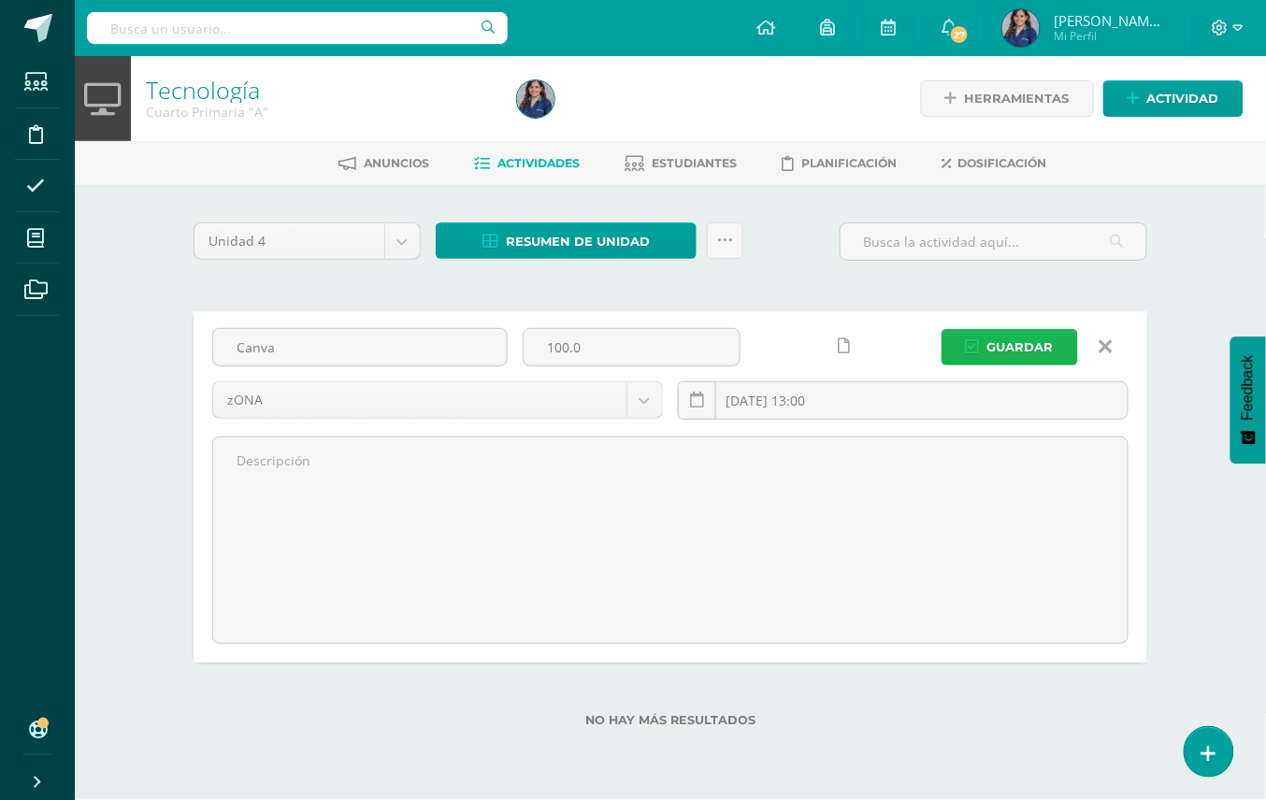
click at [995, 359] on span "Guardar" at bounding box center [1020, 347] width 66 height 35
click at [1008, 346] on span "Guardar" at bounding box center [1020, 347] width 66 height 35
click at [1010, 344] on span "Guardar" at bounding box center [1020, 347] width 66 height 35
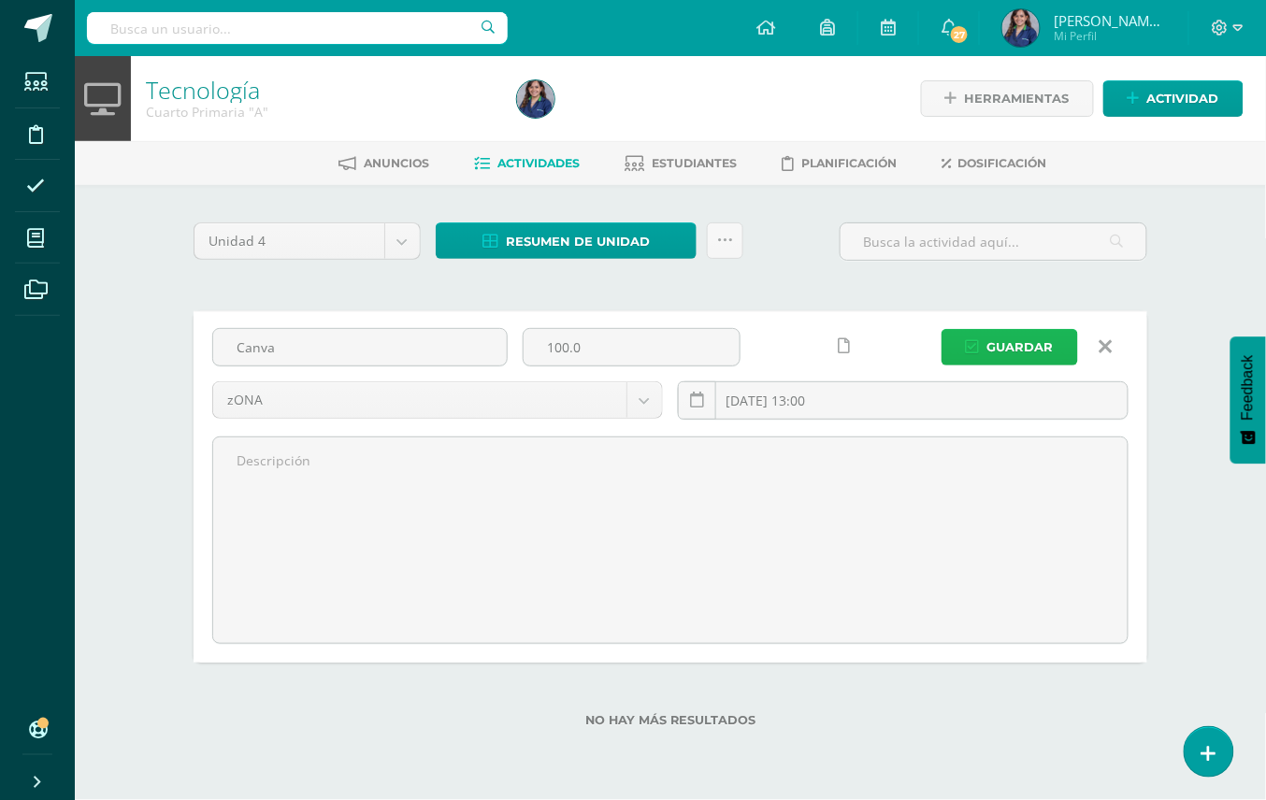
click at [1010, 344] on span "Guardar" at bounding box center [1020, 347] width 66 height 35
click at [856, 393] on input "2025-09-10 13:00" at bounding box center [903, 400] width 449 height 36
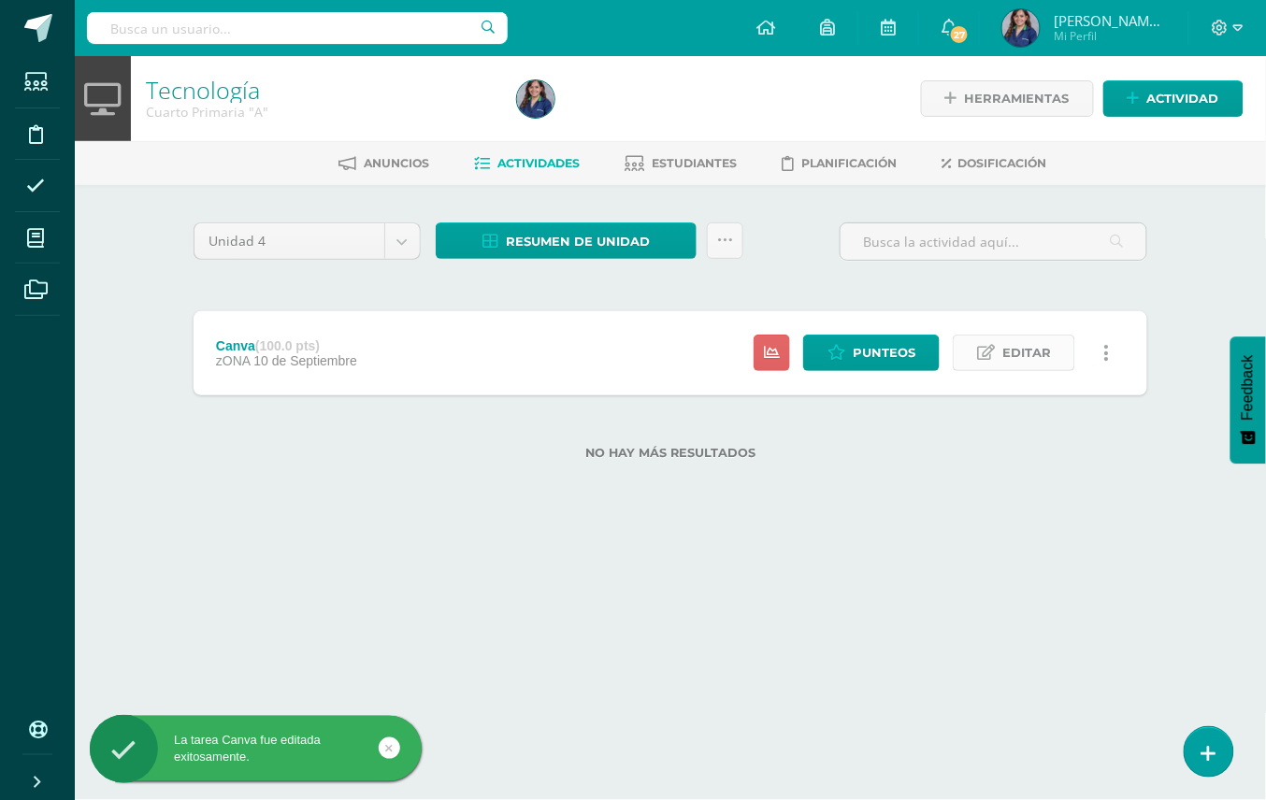
click at [989, 337] on link "Editar" at bounding box center [1013, 353] width 122 height 36
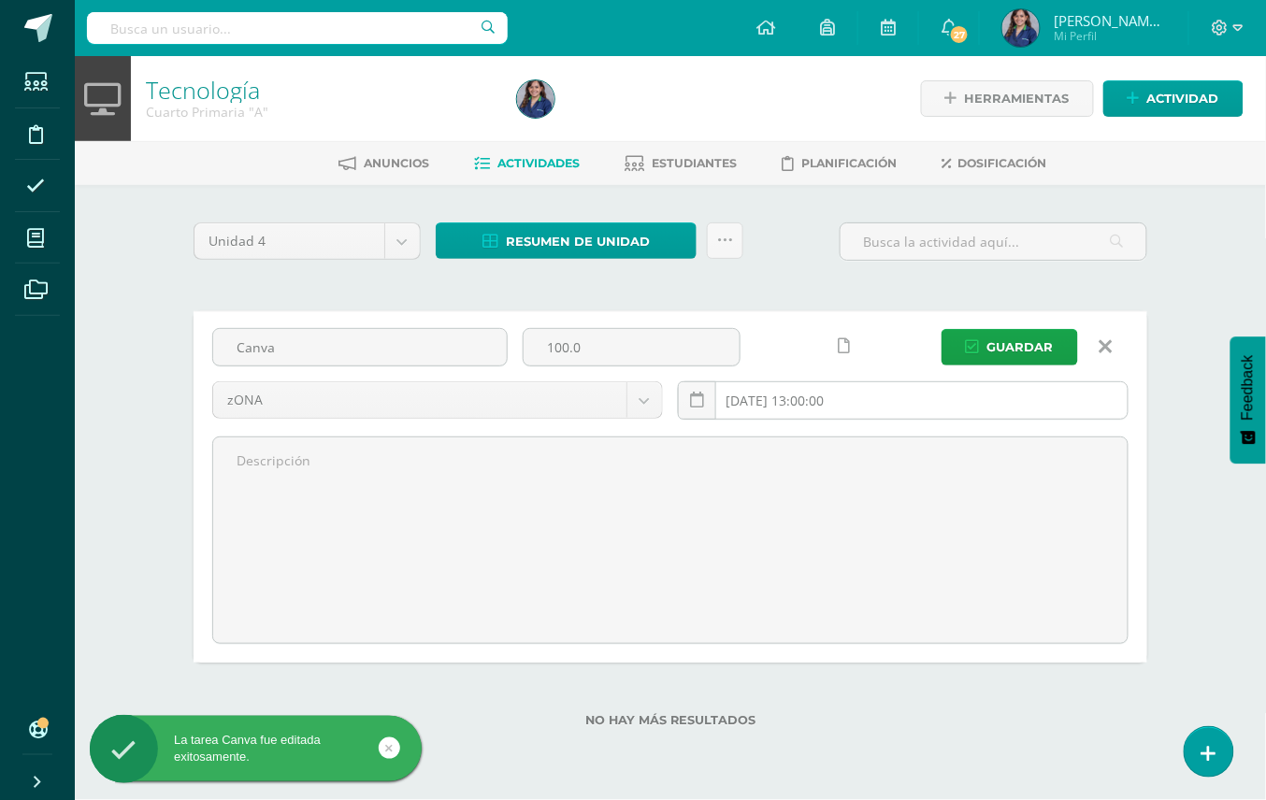
click at [914, 401] on input "2025-09-10 13:00:00" at bounding box center [903, 400] width 449 height 36
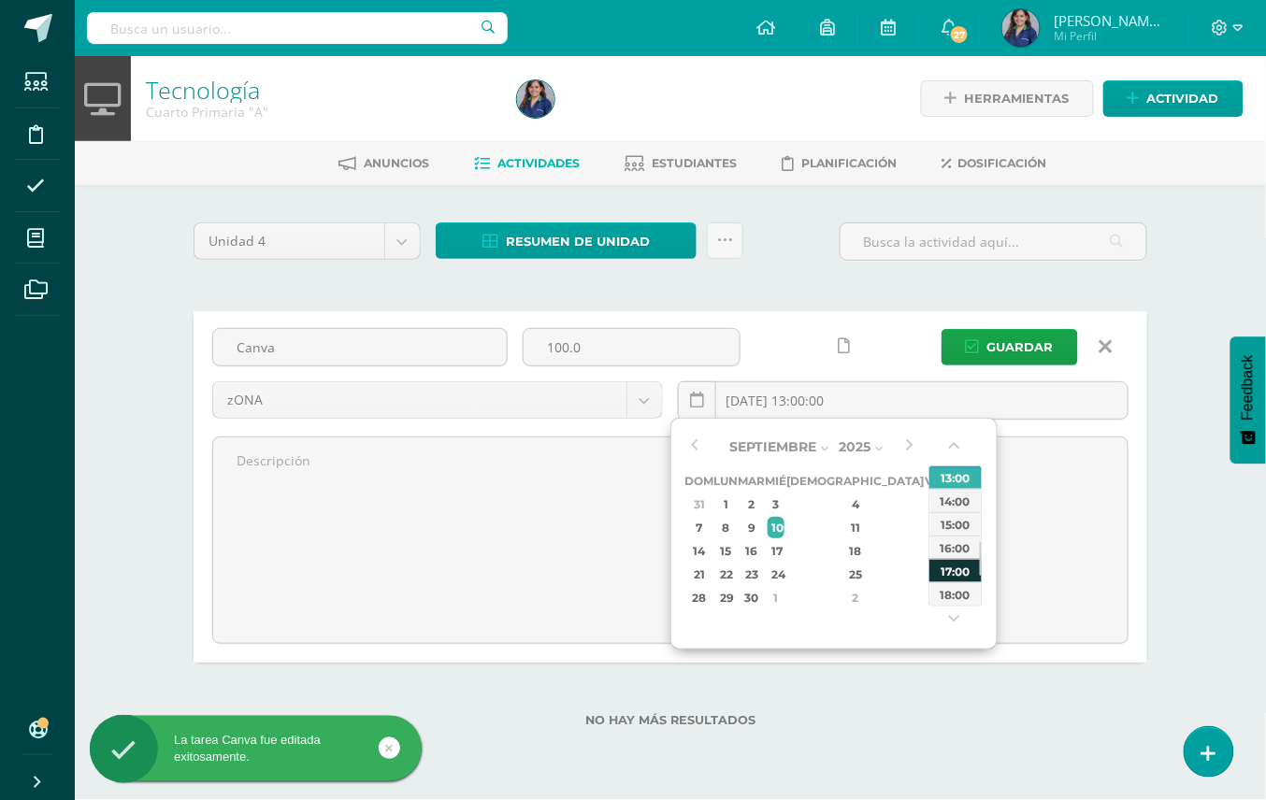
click at [961, 570] on div "17:00" at bounding box center [955, 570] width 52 height 23
type input "2025-09-10 17:00"
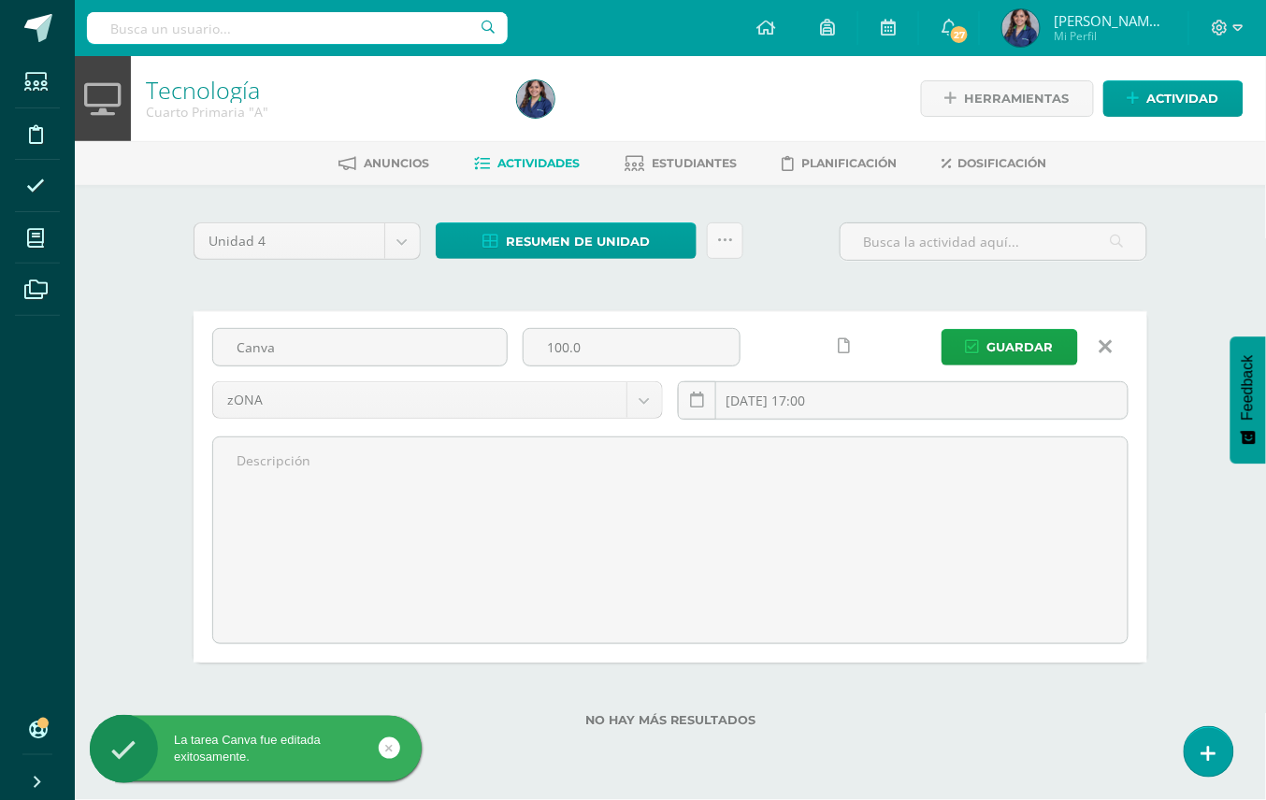
click at [842, 335] on link at bounding box center [843, 346] width 36 height 36
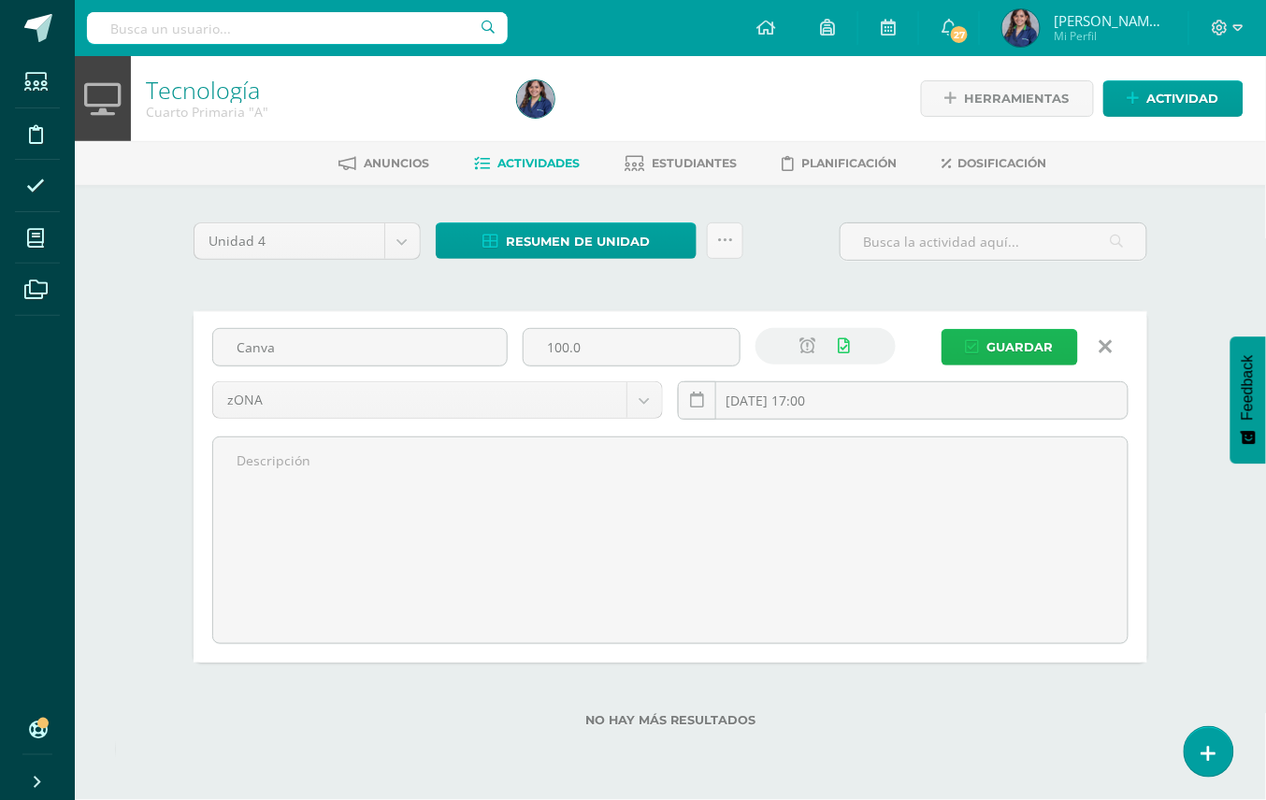
click at [981, 337] on button "Guardar" at bounding box center [1009, 347] width 136 height 36
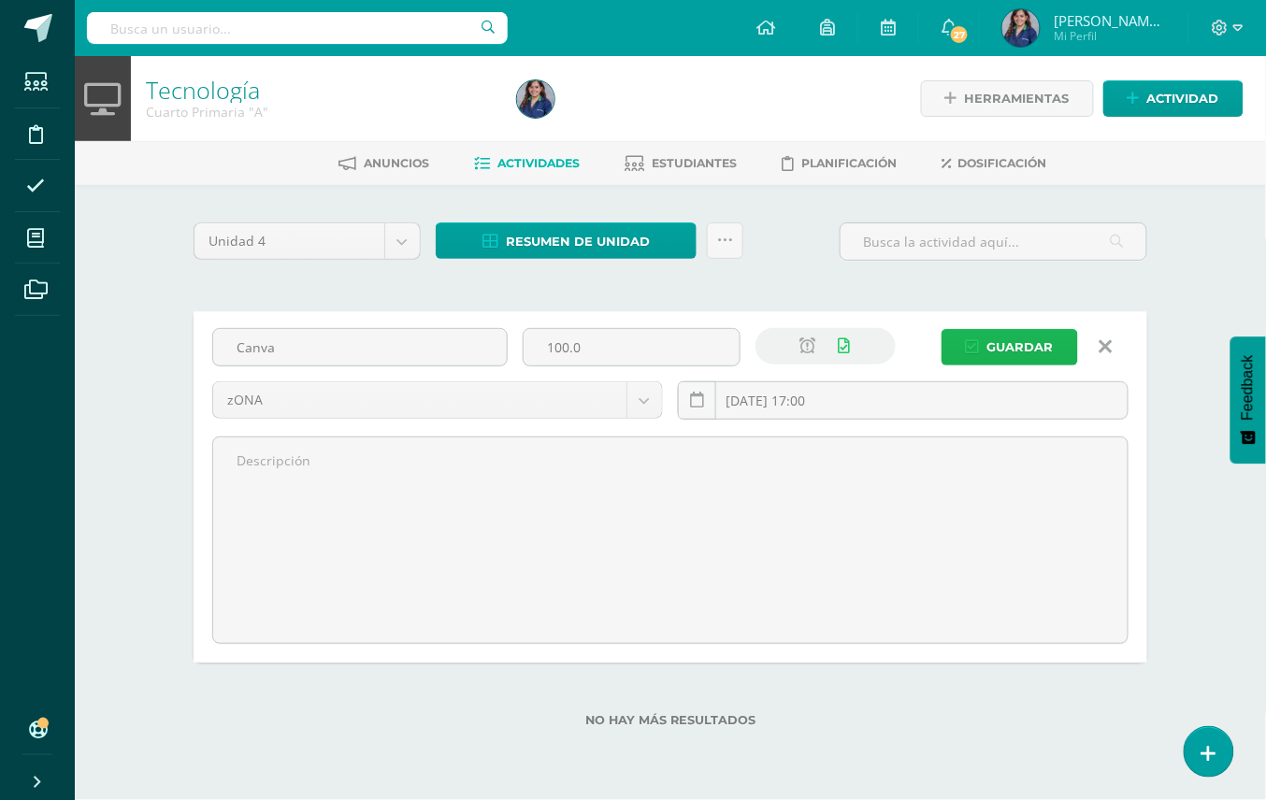
click at [981, 337] on button "Guardar" at bounding box center [1009, 347] width 136 height 36
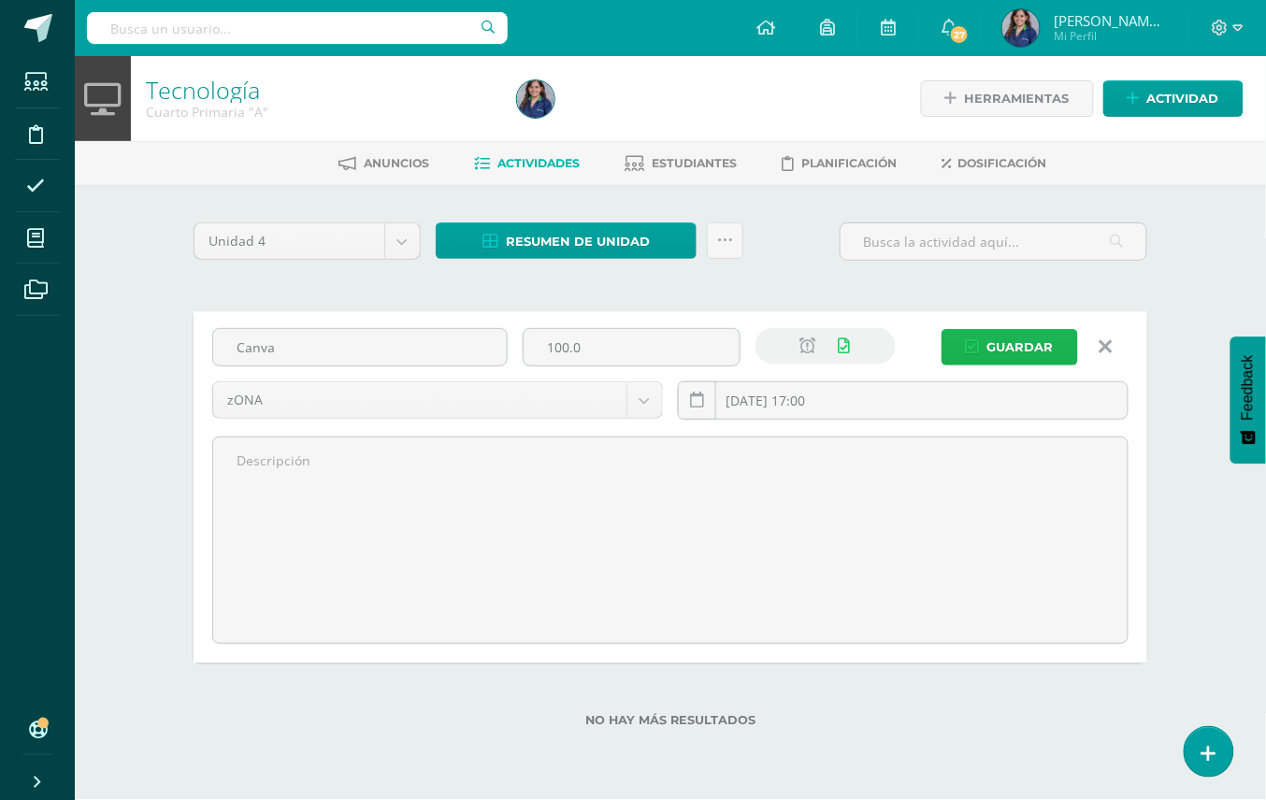
click at [981, 337] on button "Guardar" at bounding box center [1009, 347] width 136 height 36
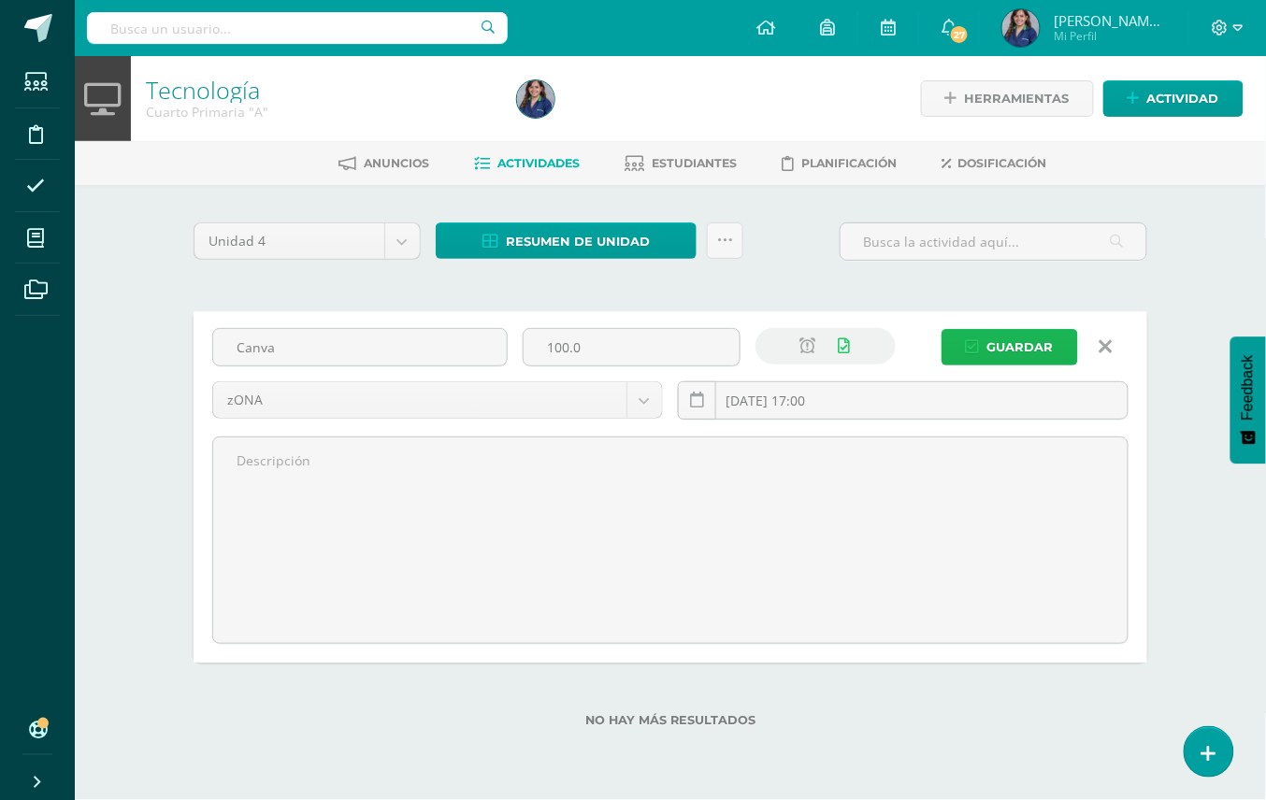
click at [981, 337] on button "Guardar" at bounding box center [1009, 347] width 136 height 36
